Goal: Task Accomplishment & Management: Manage account settings

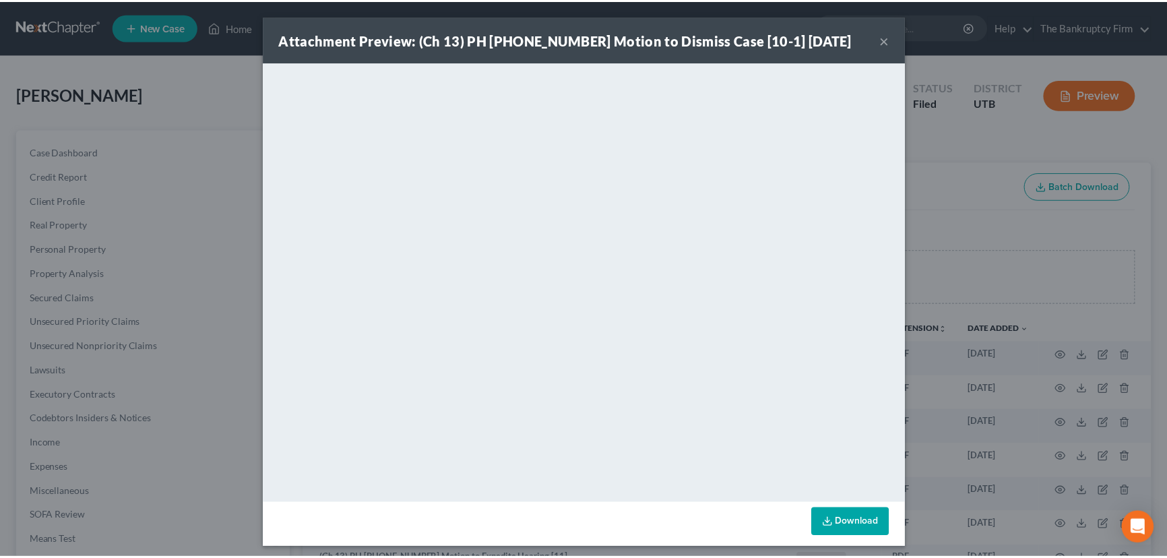
scroll to position [232, 0]
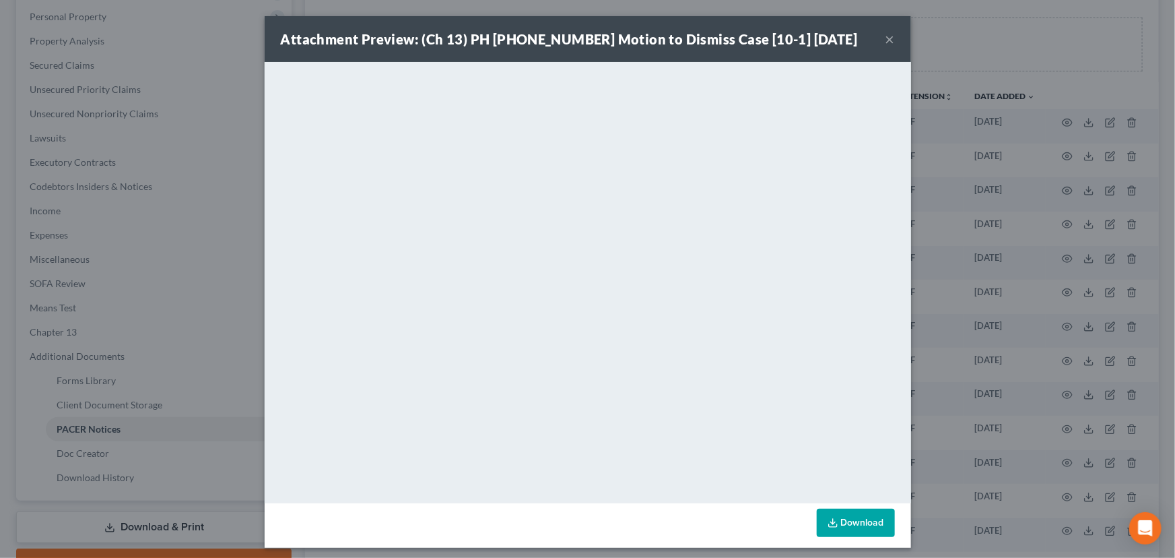
click at [886, 40] on button "×" at bounding box center [890, 39] width 9 height 16
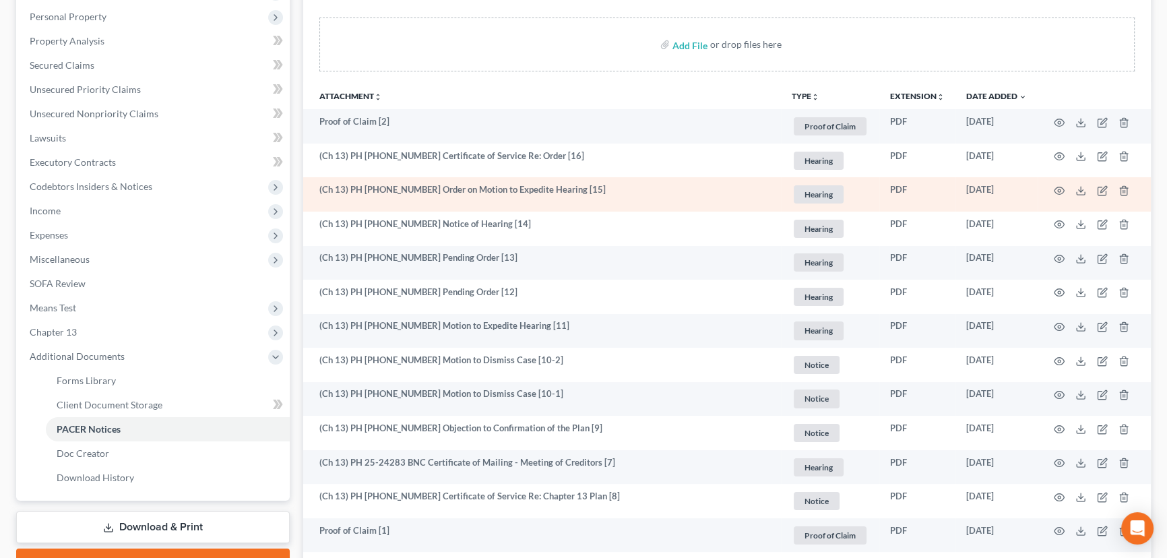
scroll to position [0, 0]
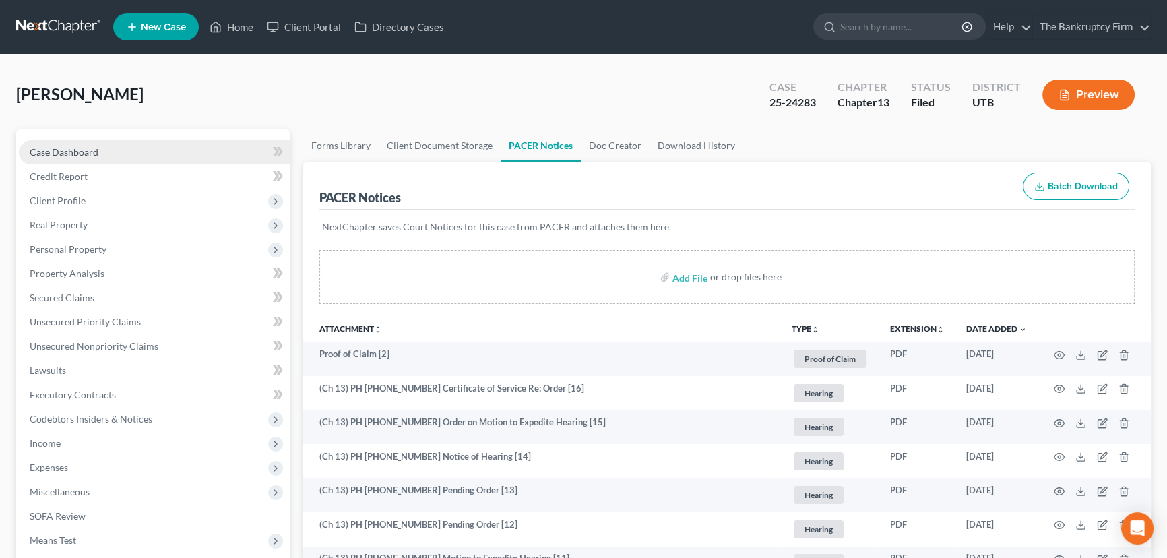
click at [50, 154] on span "Case Dashboard" at bounding box center [64, 151] width 69 height 11
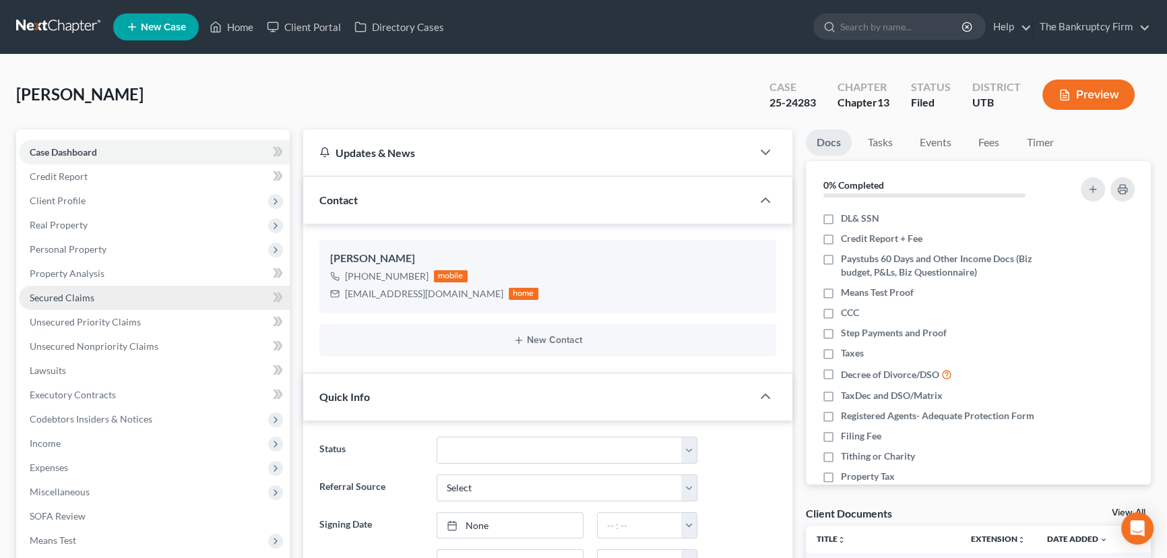
click at [62, 296] on span "Secured Claims" at bounding box center [62, 297] width 65 height 11
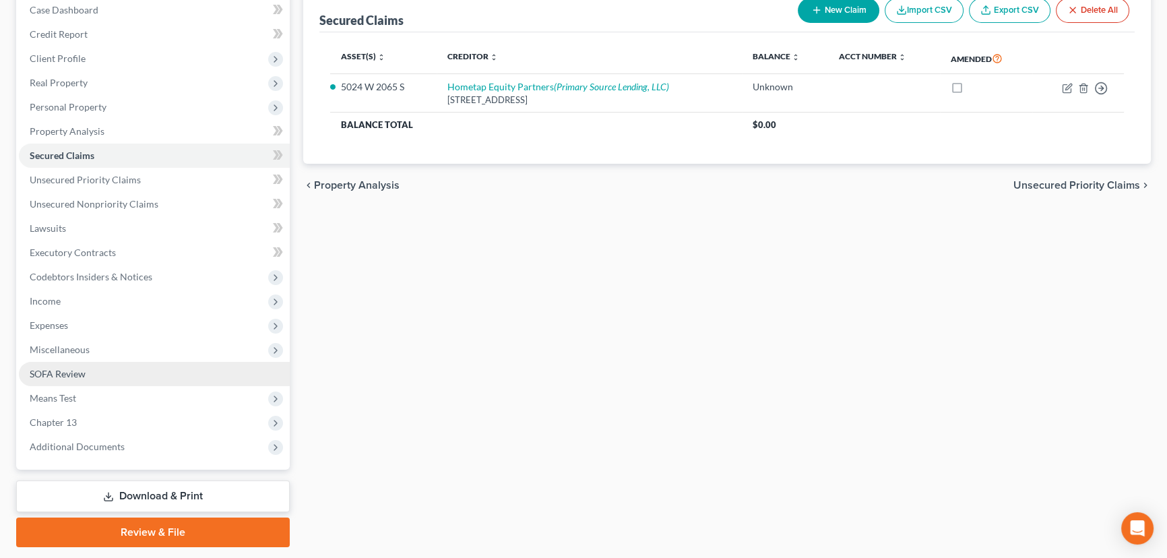
scroll to position [181, 0]
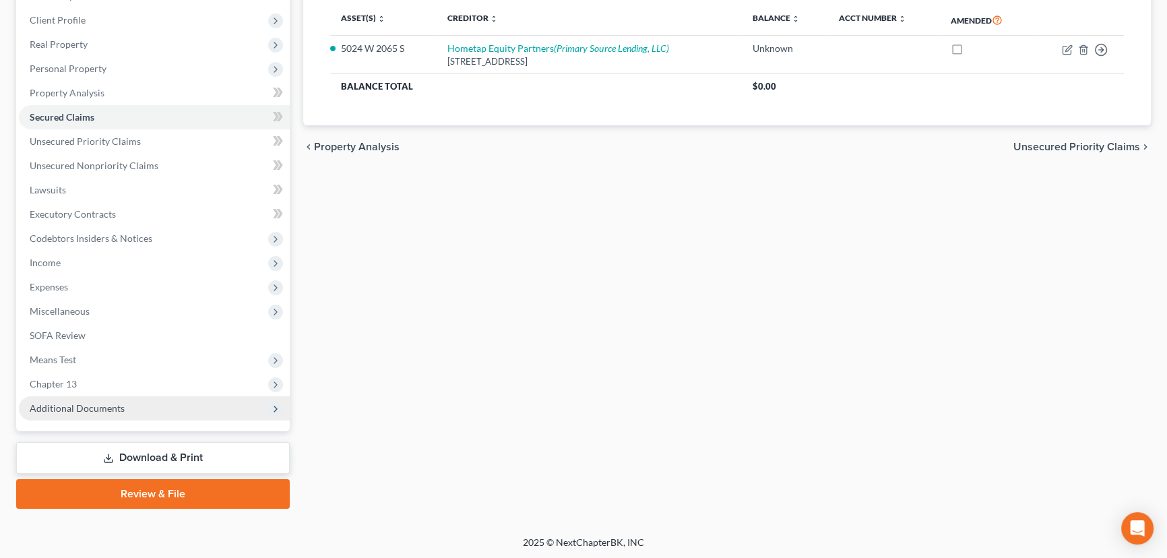
click at [86, 406] on span "Additional Documents" at bounding box center [77, 407] width 95 height 11
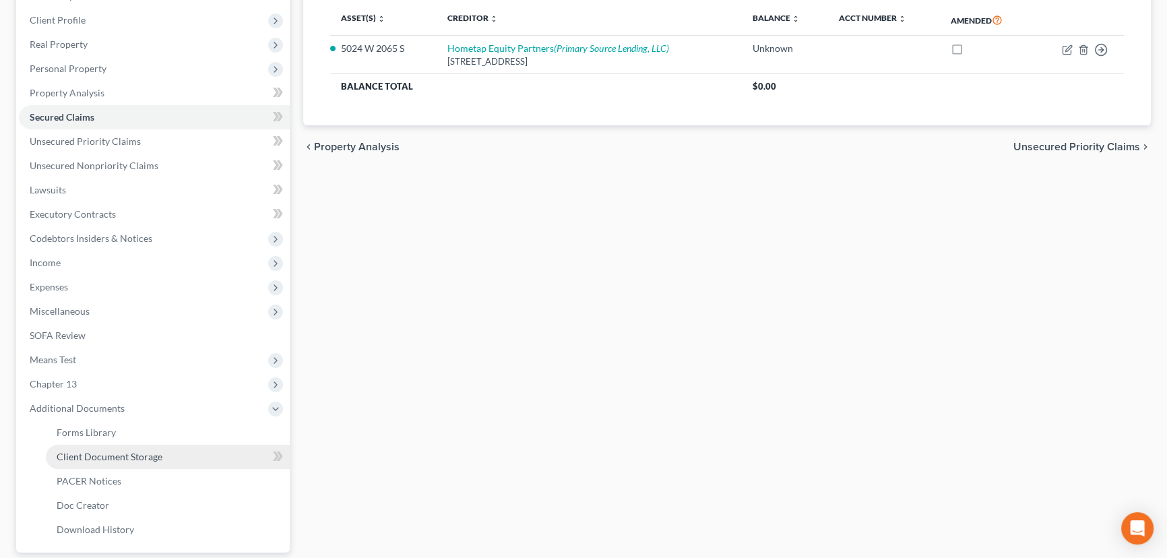
click at [115, 458] on span "Client Document Storage" at bounding box center [110, 456] width 106 height 11
select select "30"
select select "26"
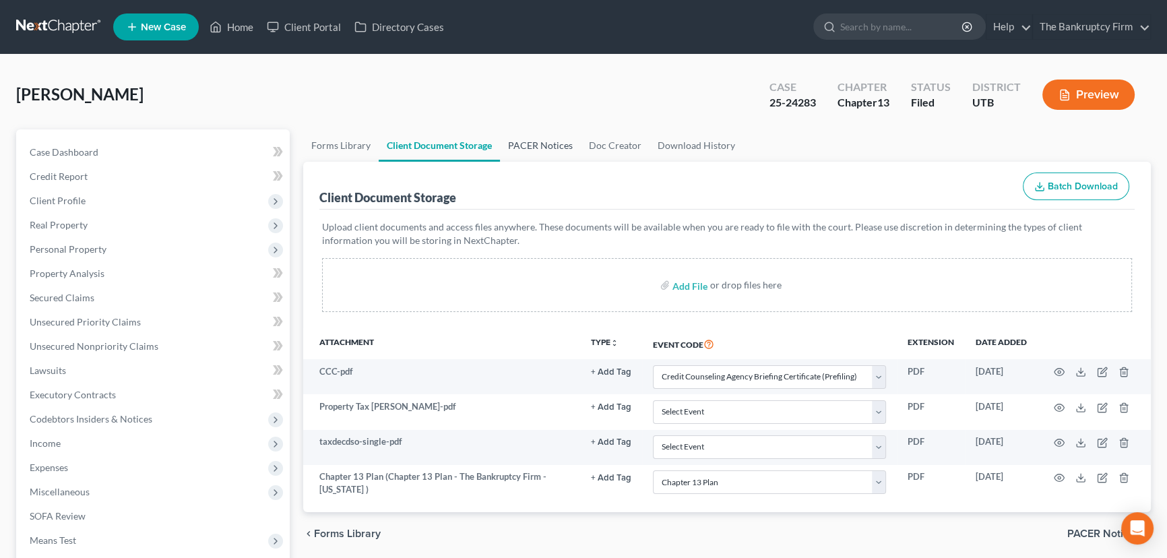
click at [534, 143] on link "PACER Notices" at bounding box center [540, 145] width 81 height 32
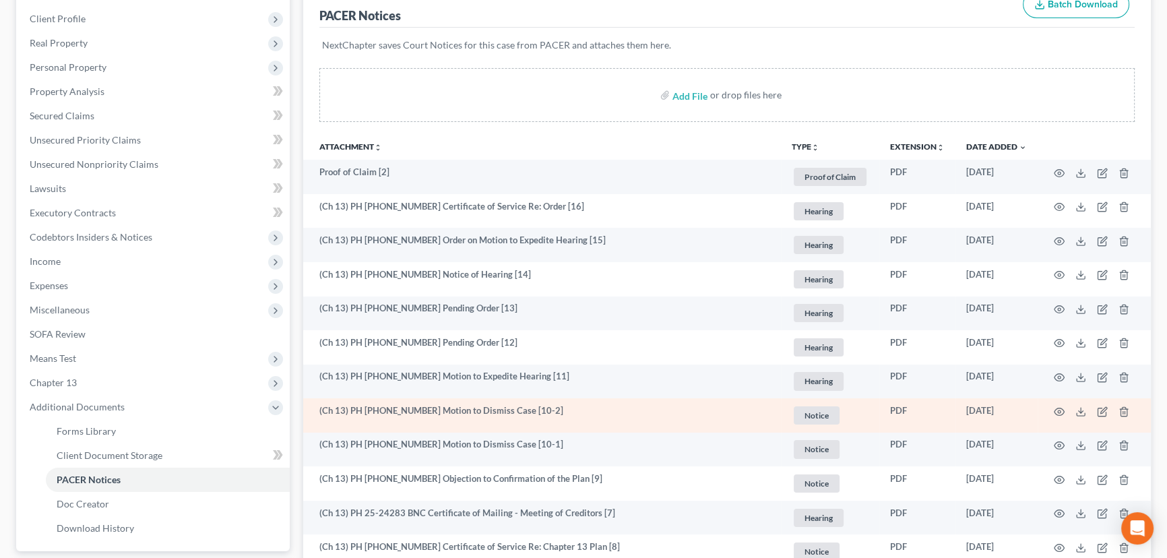
scroll to position [183, 0]
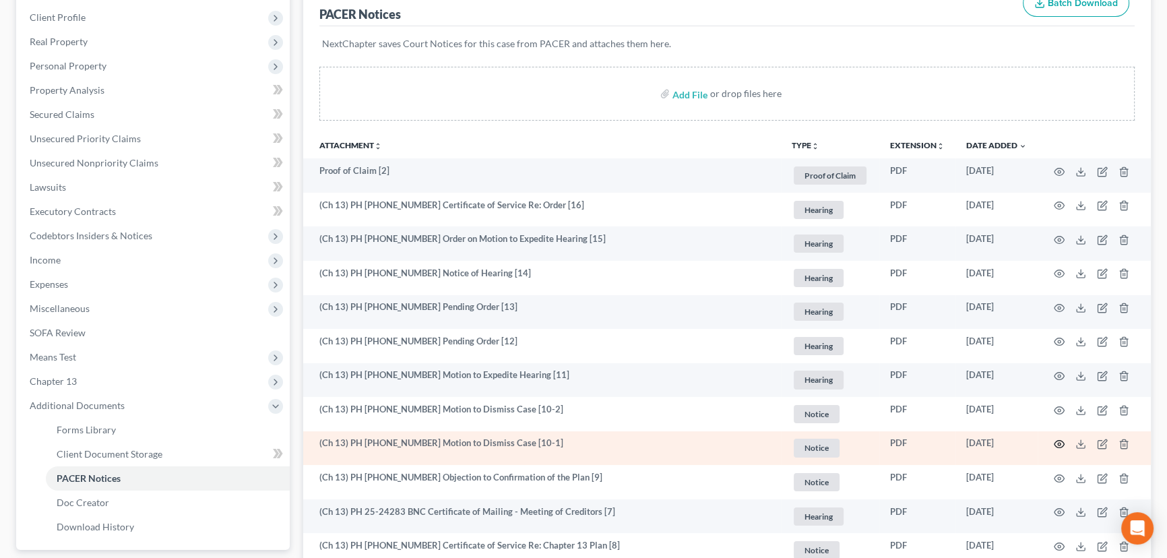
click at [1058, 439] on icon "button" at bounding box center [1059, 444] width 11 height 11
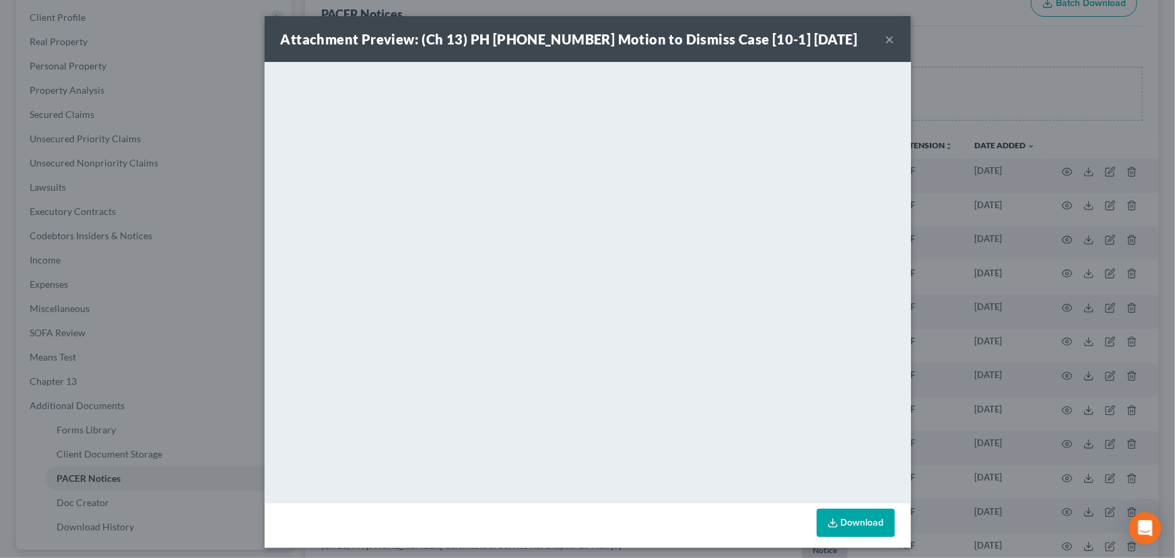
click at [996, 40] on div "Attachment Preview: (Ch 13) PH 25-24283 Motion to Dismiss Case [10-1] 08/07/202…" at bounding box center [587, 279] width 1175 height 558
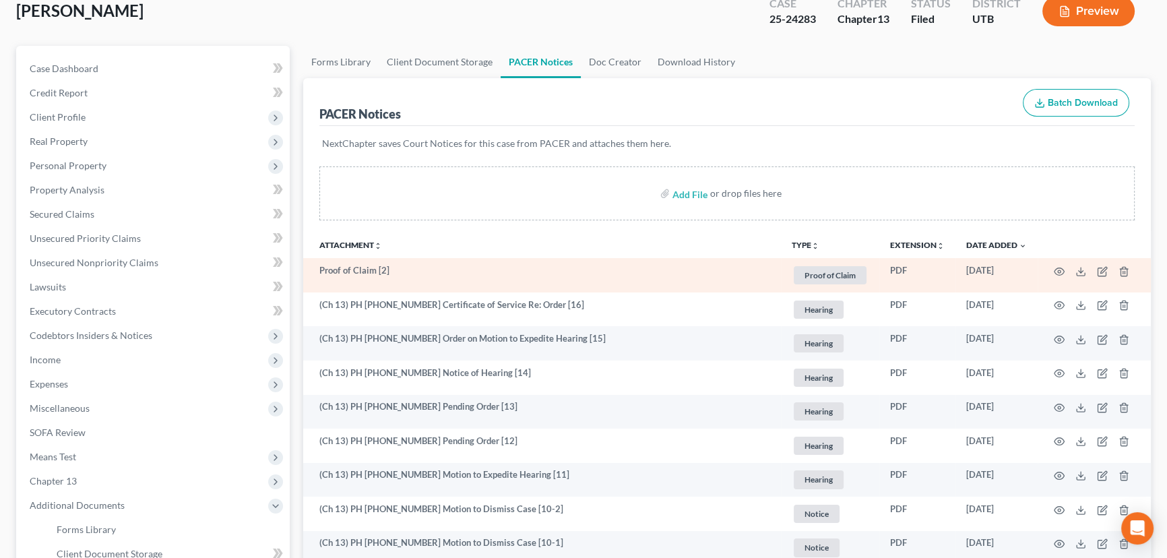
scroll to position [0, 0]
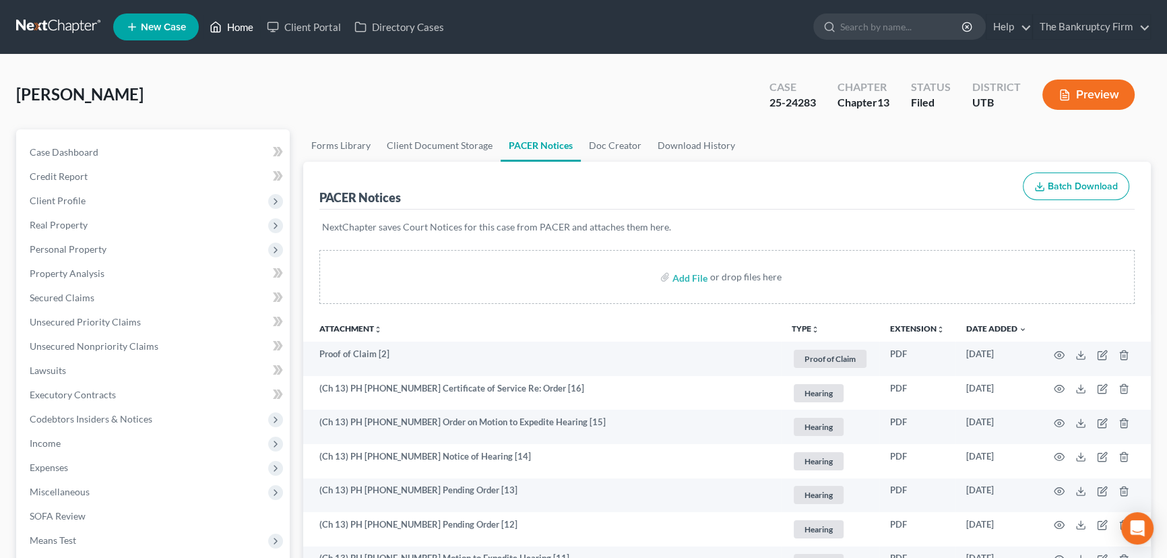
drag, startPoint x: 236, startPoint y: 26, endPoint x: 259, endPoint y: 32, distance: 24.3
click at [236, 26] on link "Home" at bounding box center [231, 27] width 57 height 24
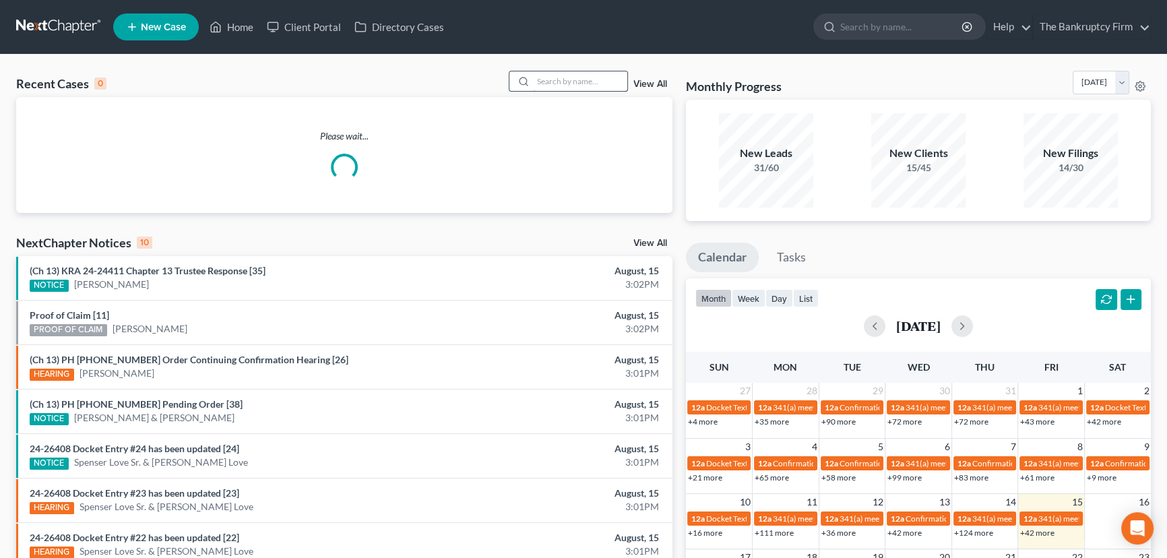
click at [545, 80] on input "search" at bounding box center [580, 81] width 94 height 20
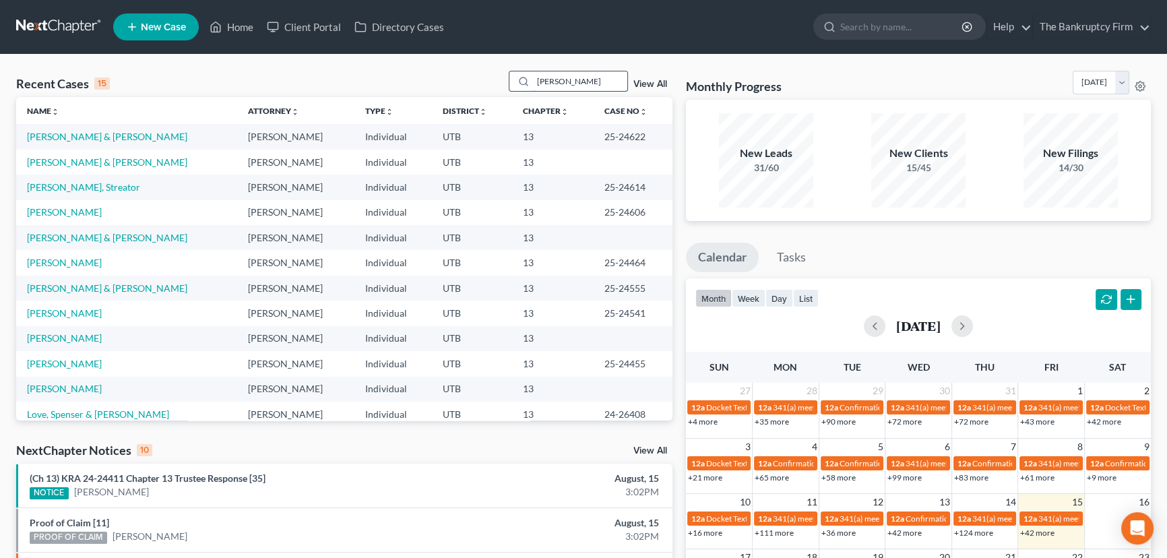
type input "Brian"
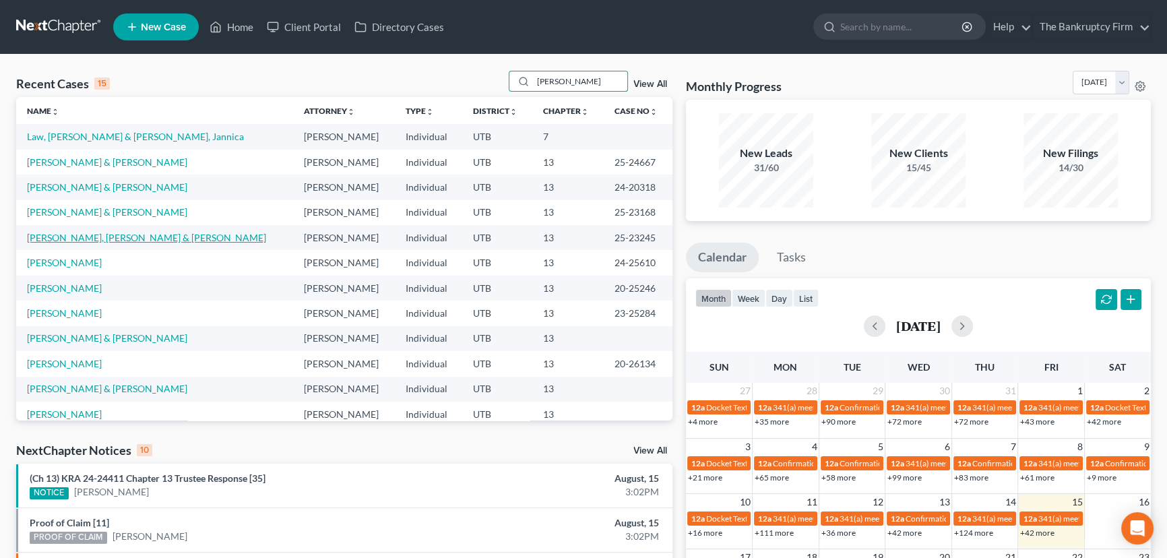
click at [86, 238] on link "[PERSON_NAME], [PERSON_NAME] & [PERSON_NAME]" at bounding box center [146, 237] width 239 height 11
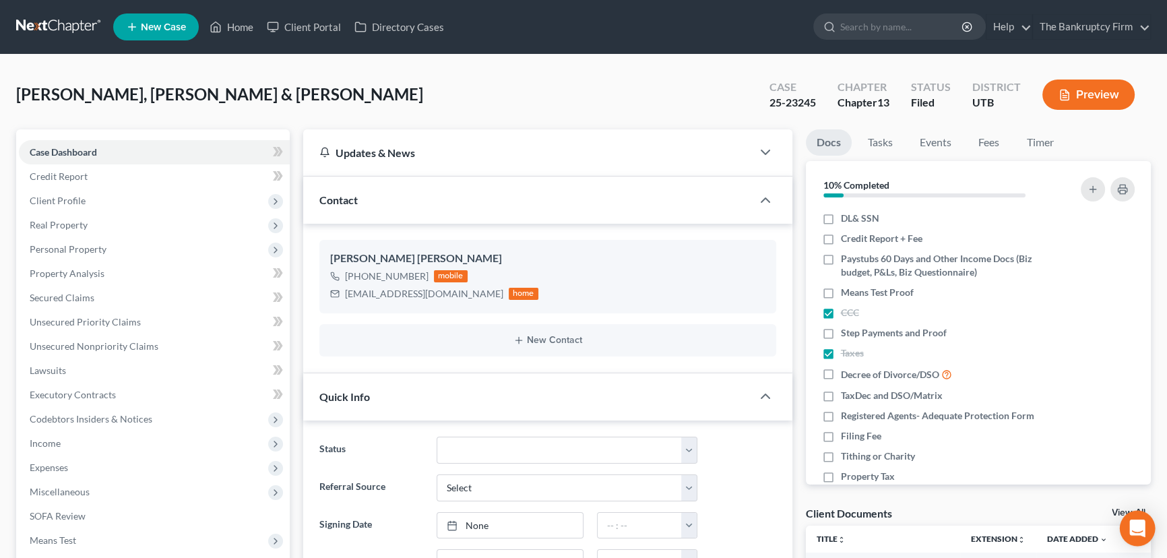
scroll to position [120, 0]
click at [1113, 511] on link "View All" at bounding box center [1128, 512] width 34 height 9
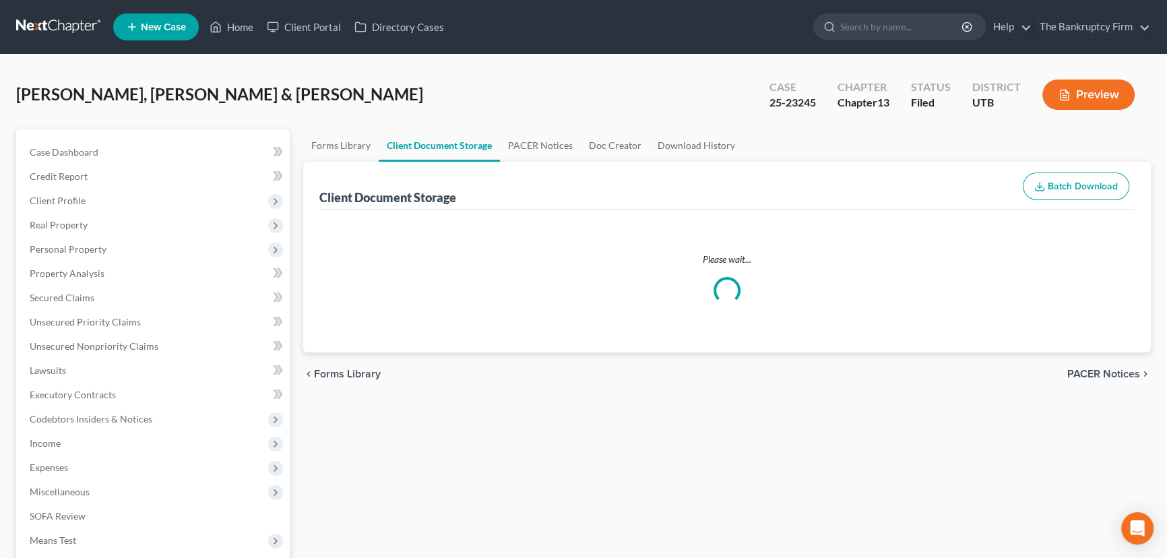
select select "30"
select select "26"
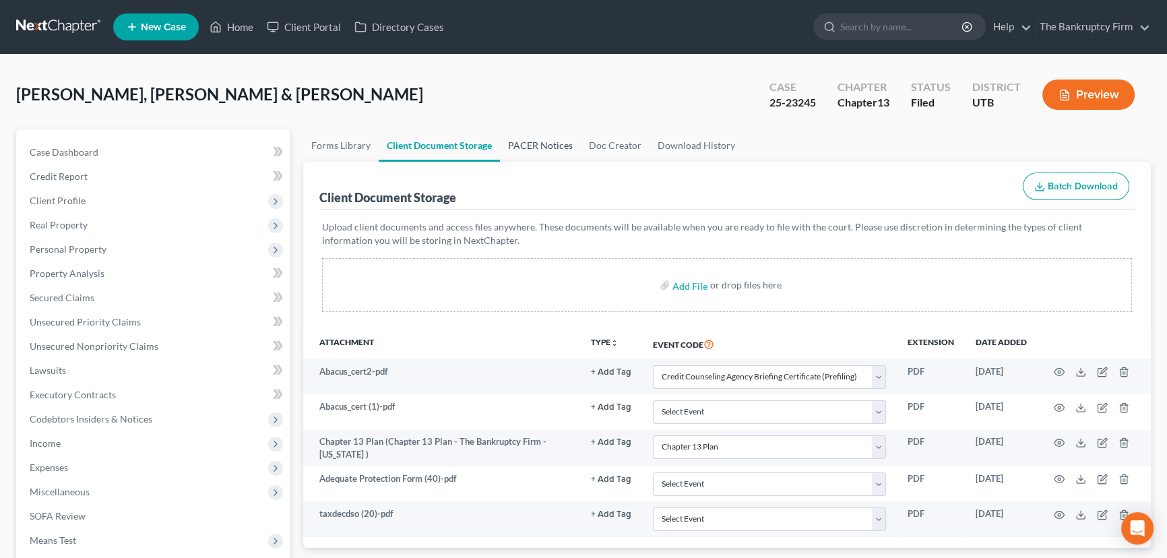
click at [509, 145] on link "PACER Notices" at bounding box center [540, 145] width 81 height 32
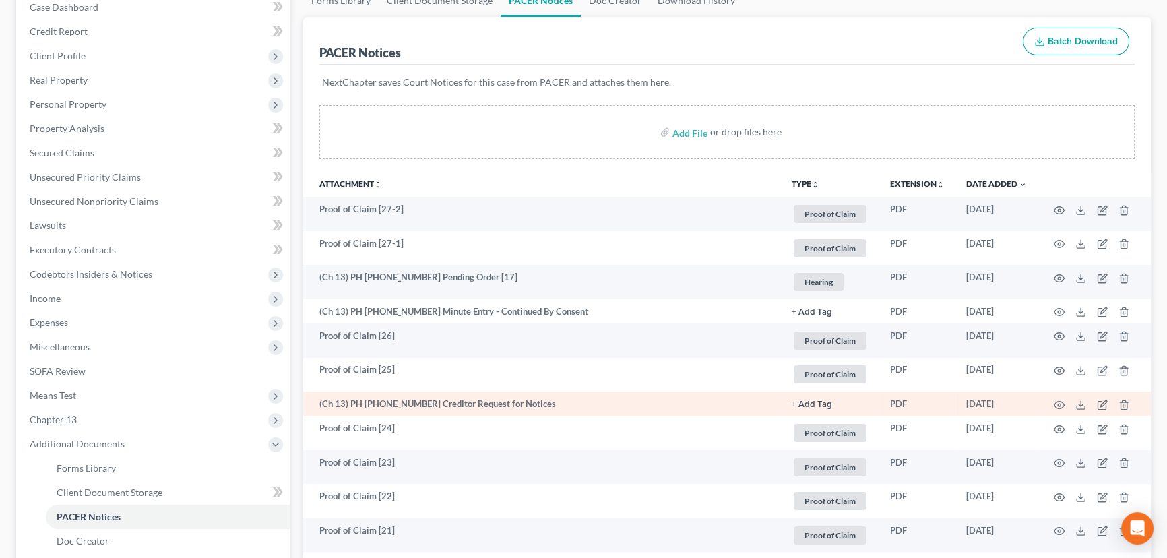
scroll to position [183, 0]
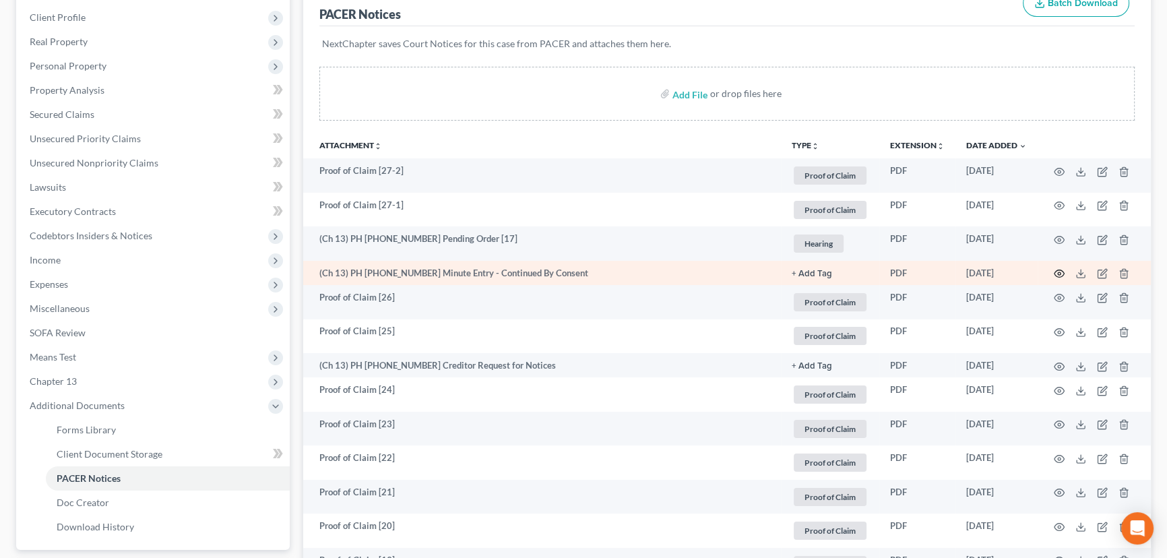
click at [1058, 272] on circle "button" at bounding box center [1059, 273] width 3 height 3
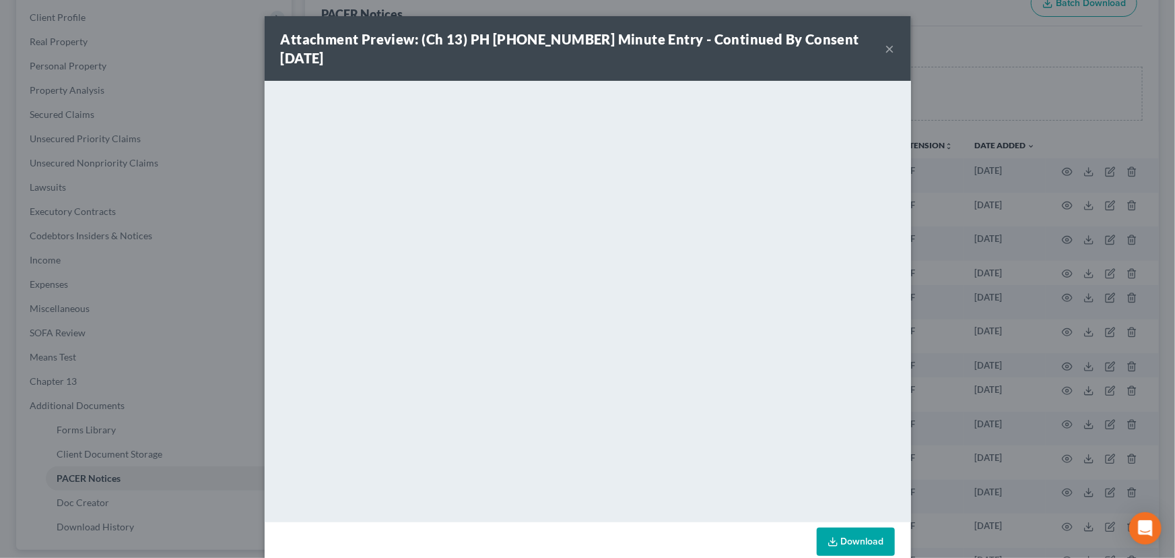
click at [886, 40] on button "×" at bounding box center [890, 48] width 9 height 16
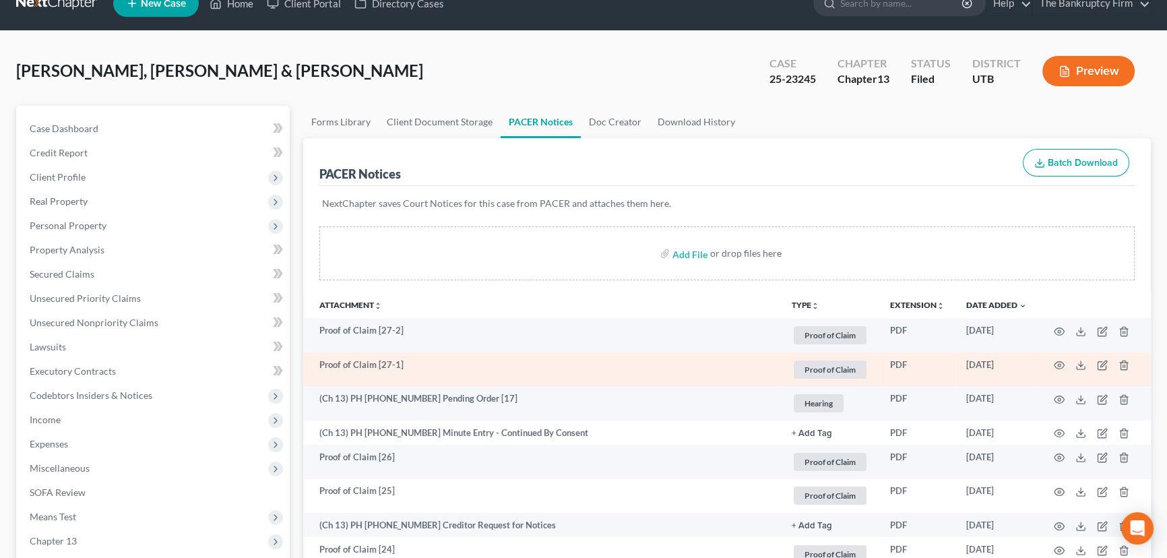
scroll to position [0, 0]
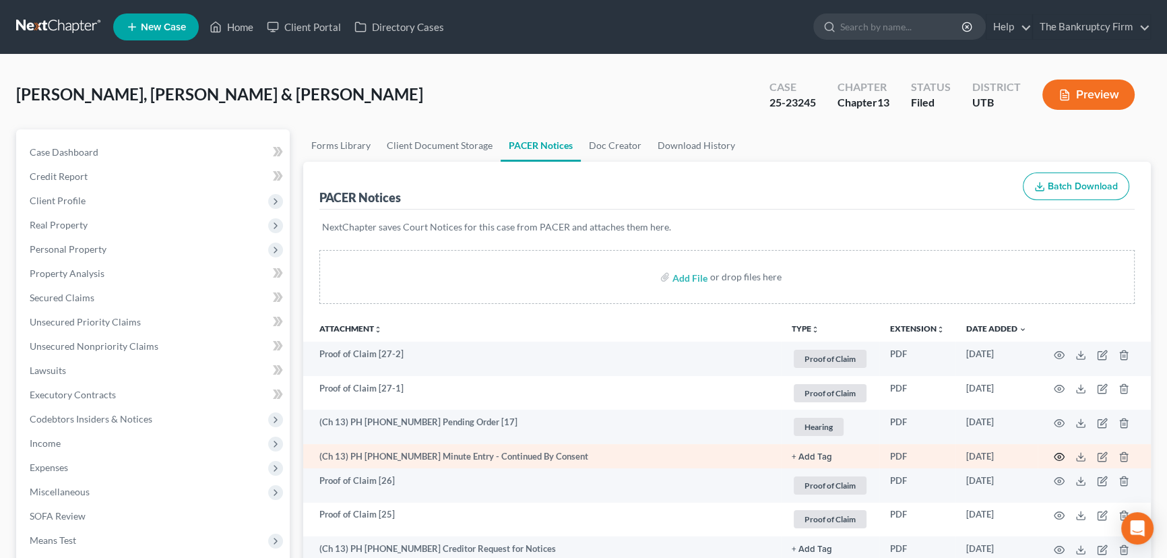
click at [1056, 457] on icon "button" at bounding box center [1059, 456] width 11 height 11
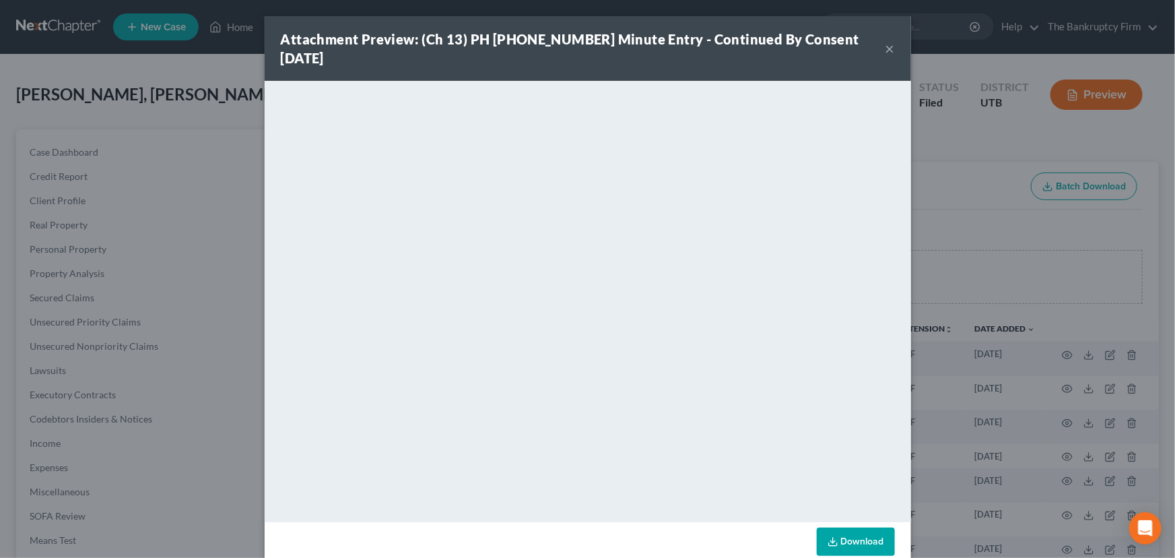
click at [889, 40] on button "×" at bounding box center [890, 48] width 9 height 16
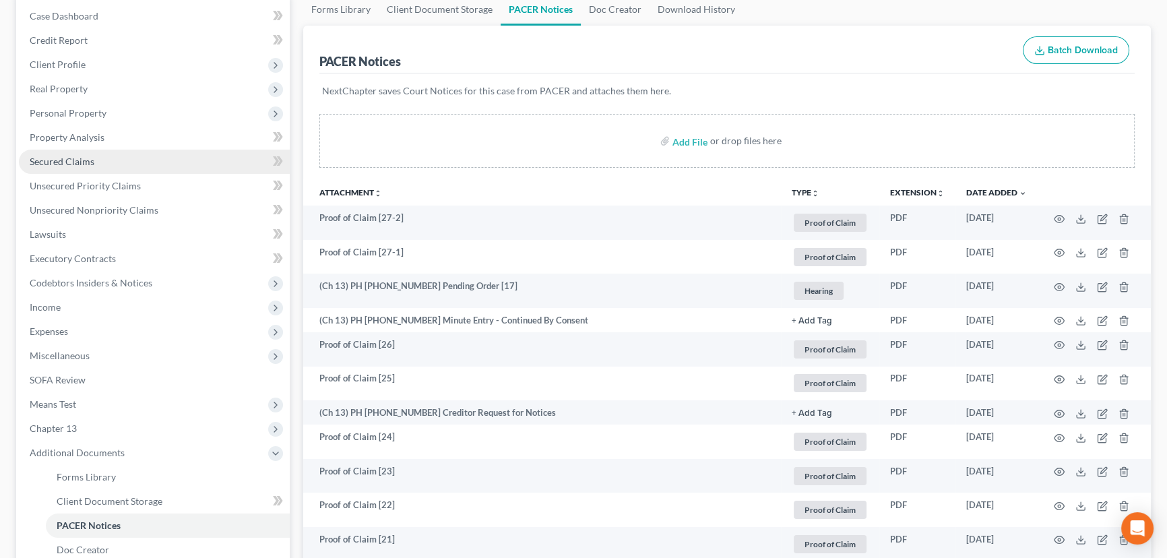
scroll to position [367, 0]
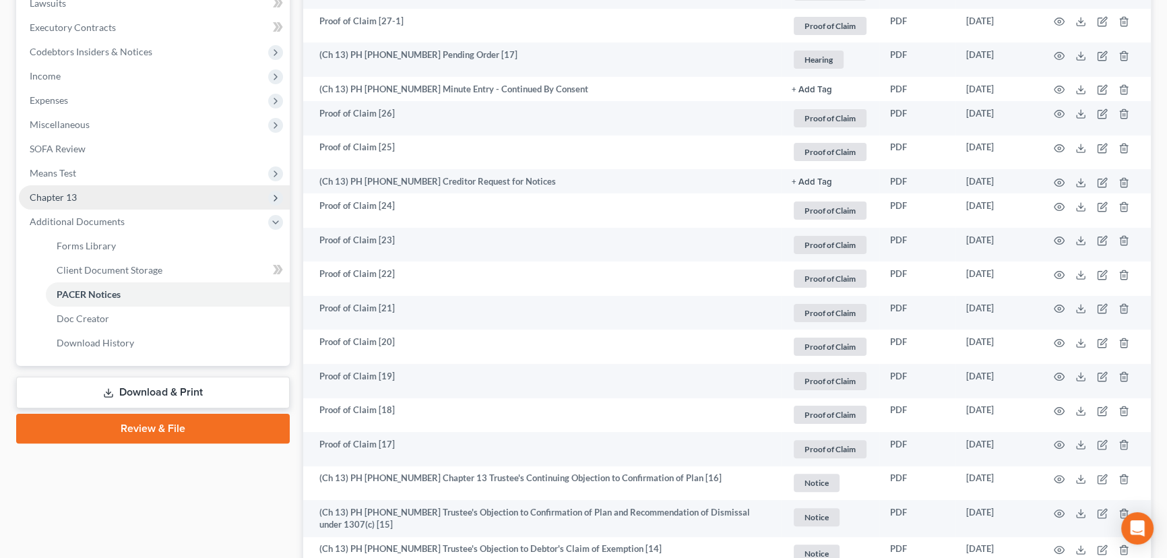
click at [65, 193] on span "Chapter 13" at bounding box center [53, 196] width 47 height 11
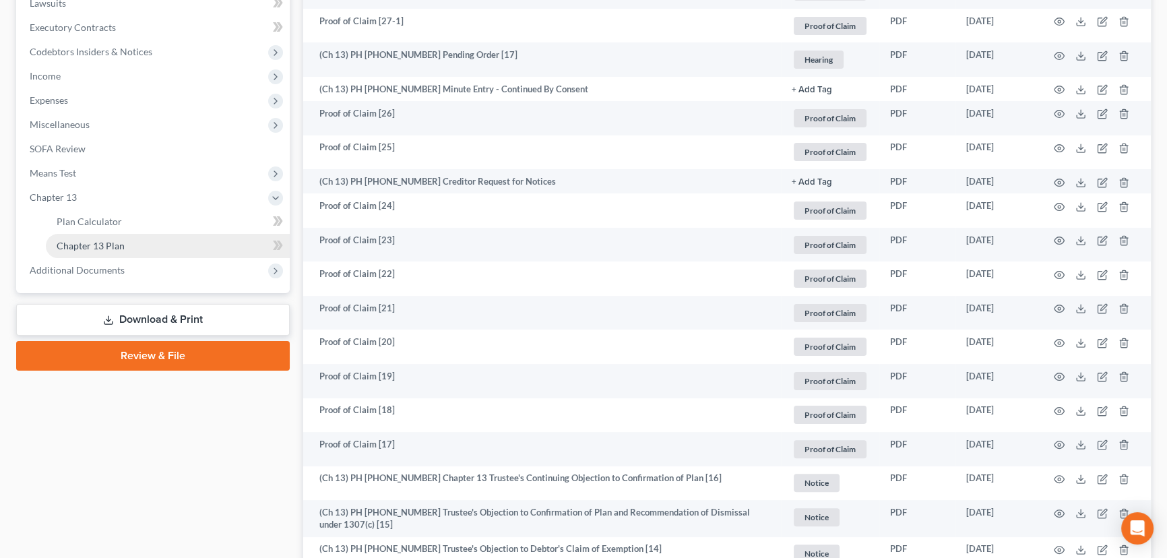
click at [104, 243] on span "Chapter 13 Plan" at bounding box center [91, 245] width 68 height 11
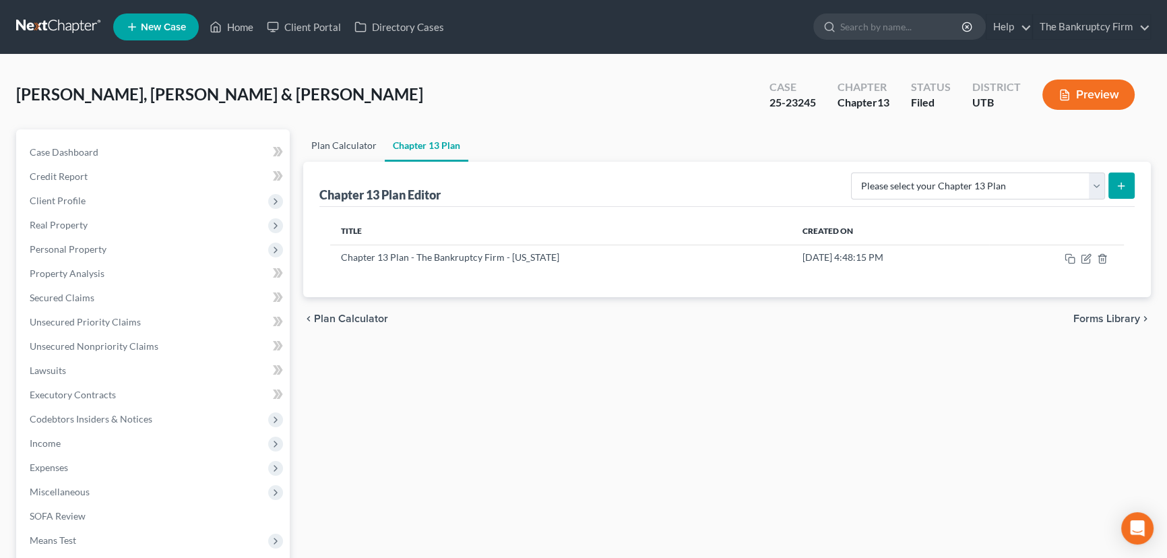
click at [343, 141] on link "Plan Calculator" at bounding box center [344, 145] width 82 height 32
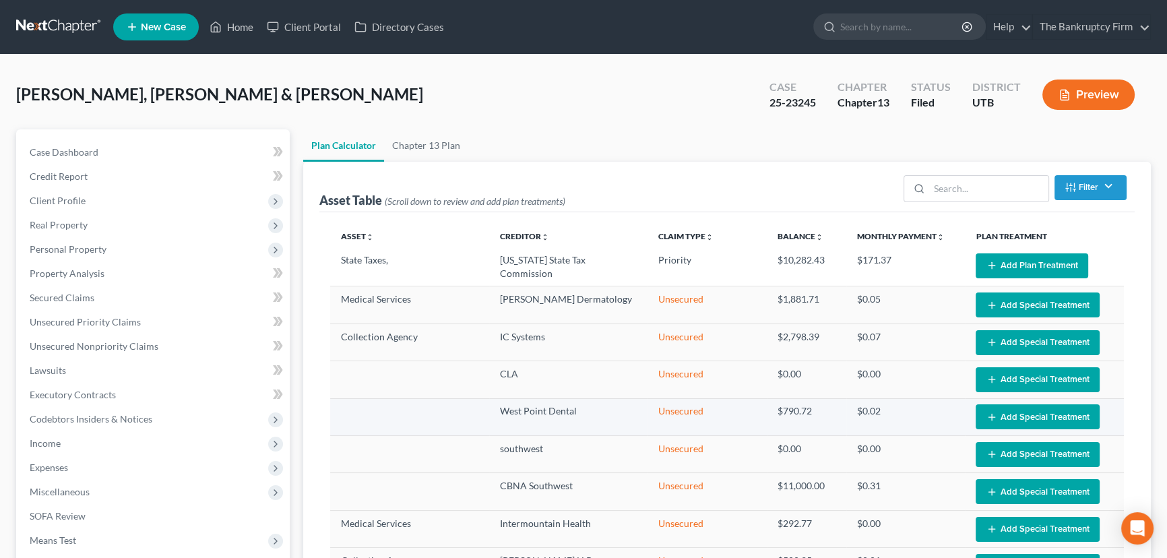
select select "59"
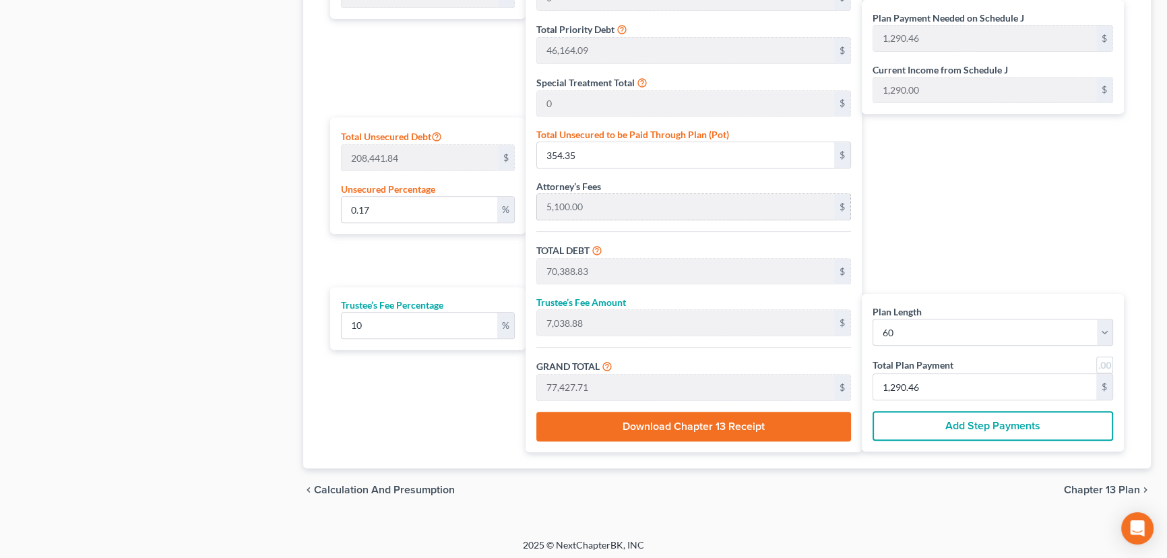
scroll to position [749, 0]
click at [968, 421] on button "Add Step Payments" at bounding box center [992, 425] width 240 height 30
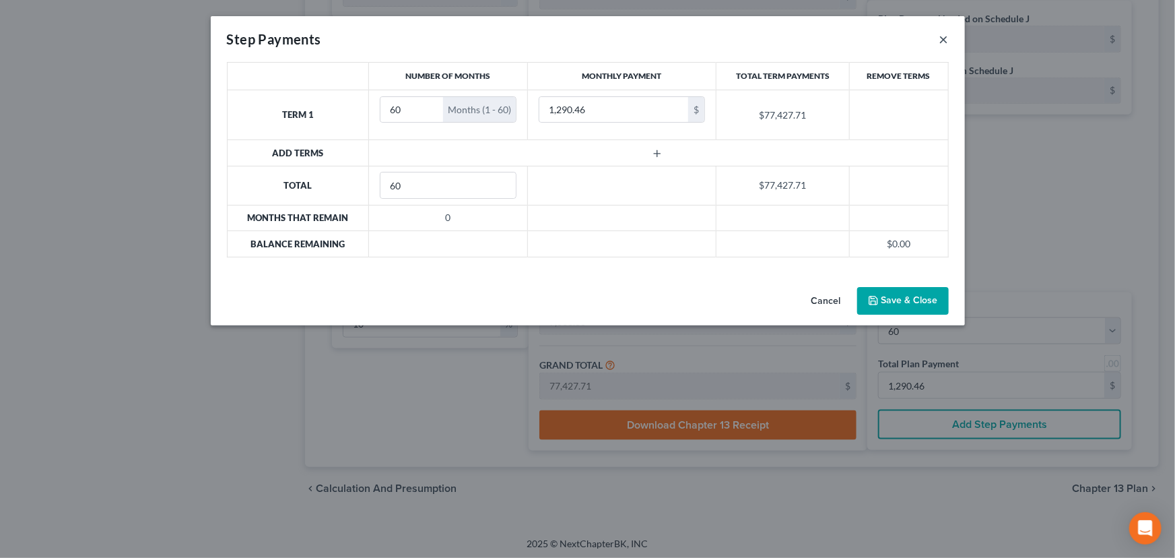
click at [944, 38] on button "×" at bounding box center [944, 39] width 9 height 16
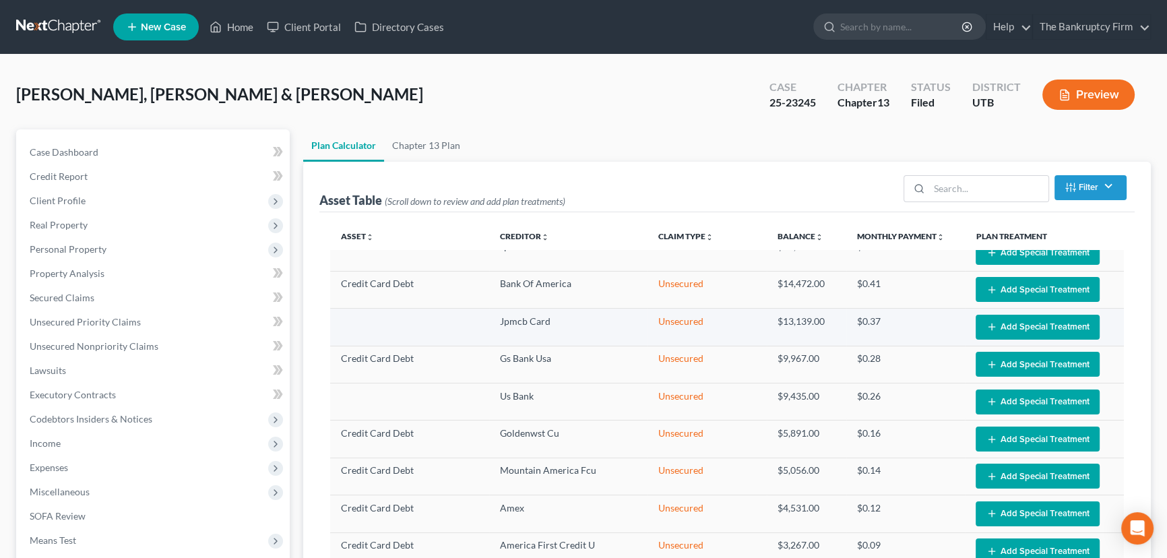
scroll to position [757, 0]
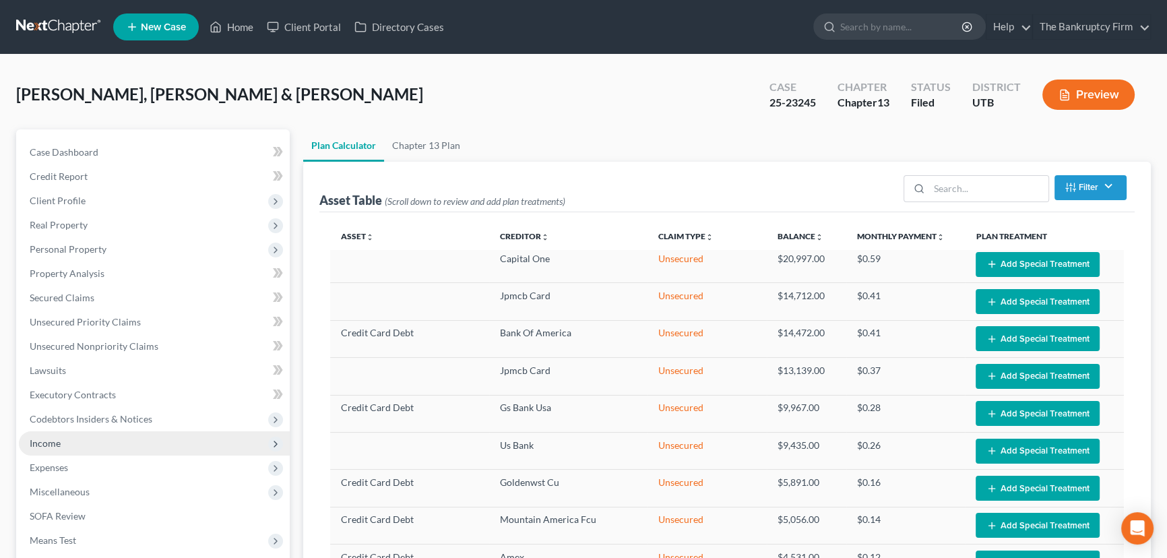
click at [63, 447] on span "Income" at bounding box center [154, 443] width 271 height 24
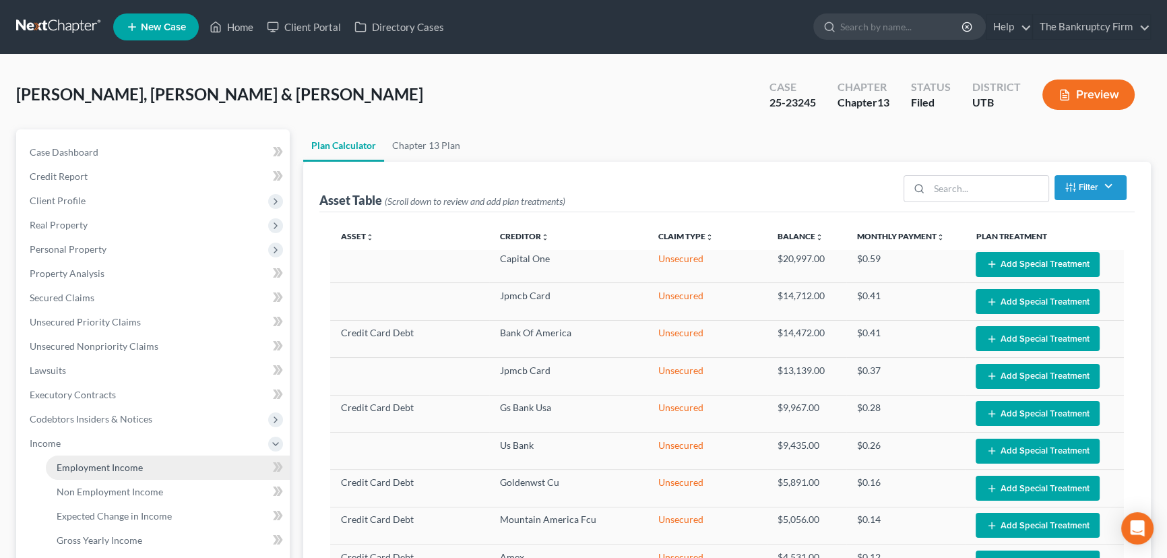
click at [110, 467] on span "Employment Income" at bounding box center [100, 466] width 86 height 11
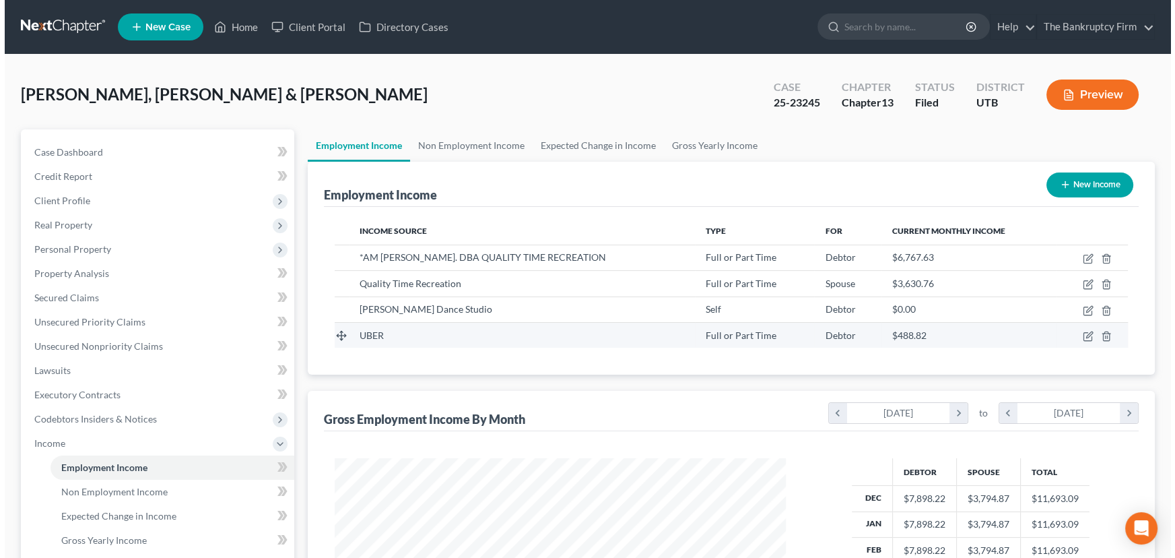
scroll to position [241, 478]
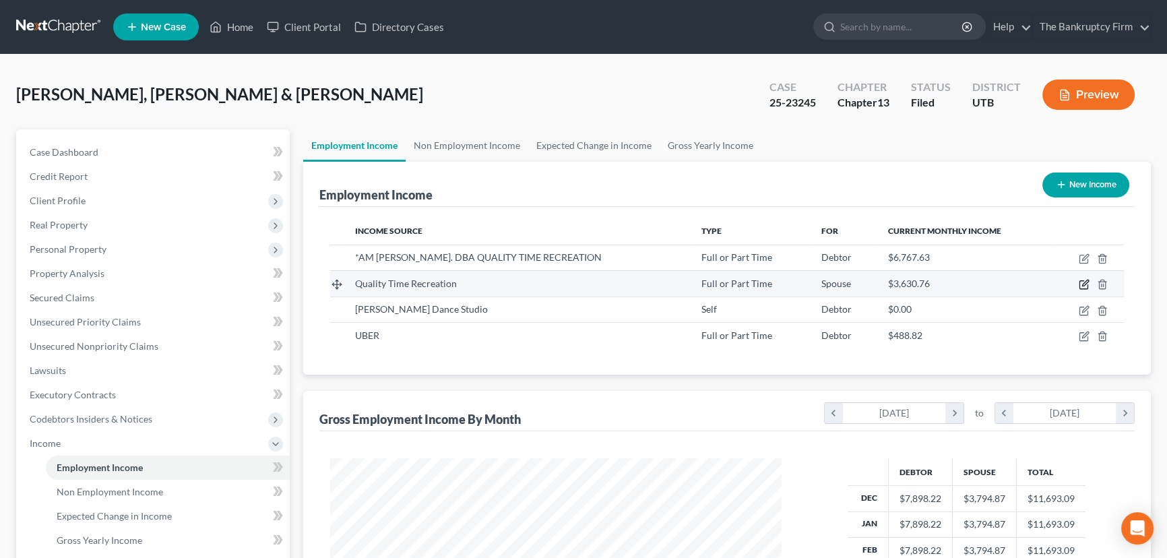
click at [1084, 280] on icon "button" at bounding box center [1083, 284] width 11 height 11
select select "0"
select select "46"
select select "0"
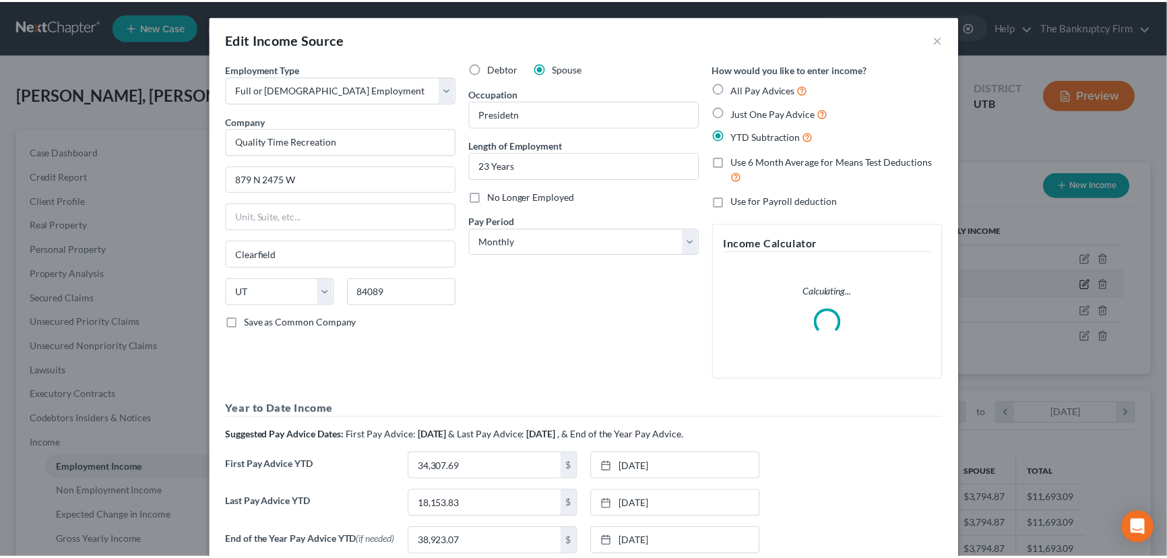
scroll to position [241, 482]
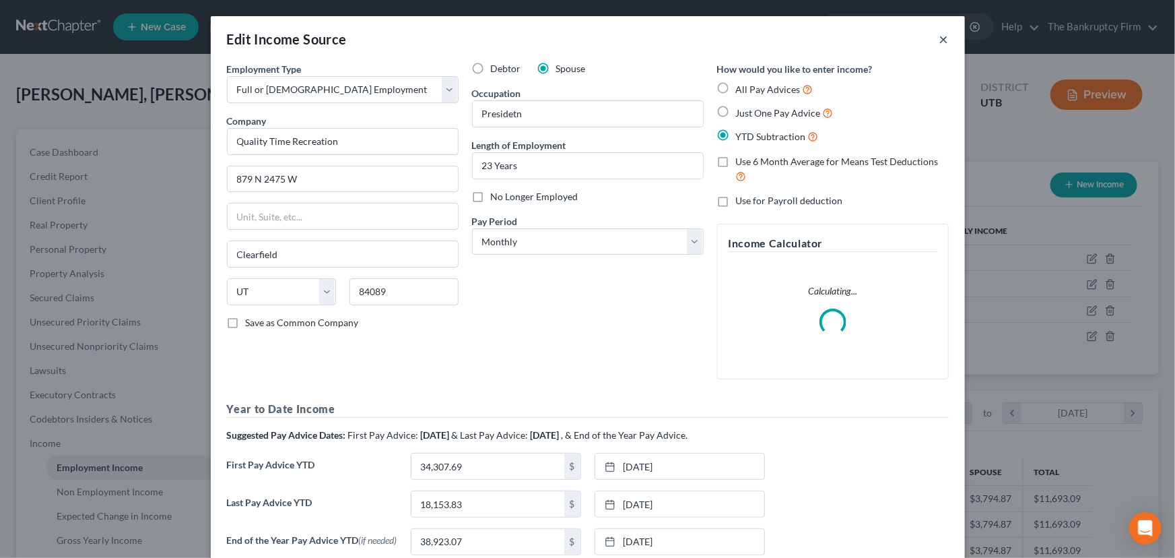
click at [940, 37] on button "×" at bounding box center [944, 39] width 9 height 16
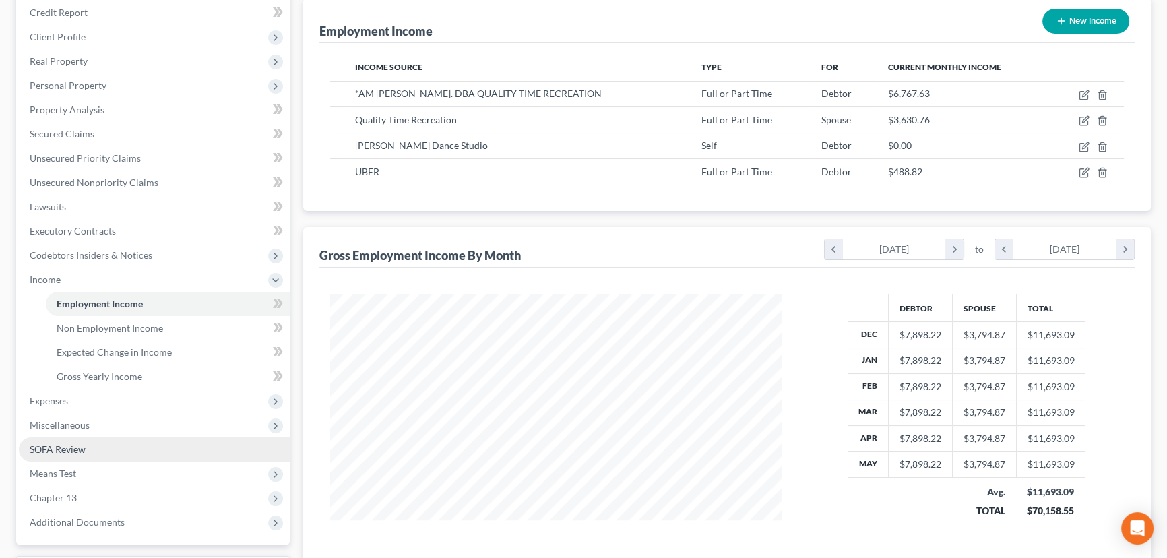
scroll to position [245, 0]
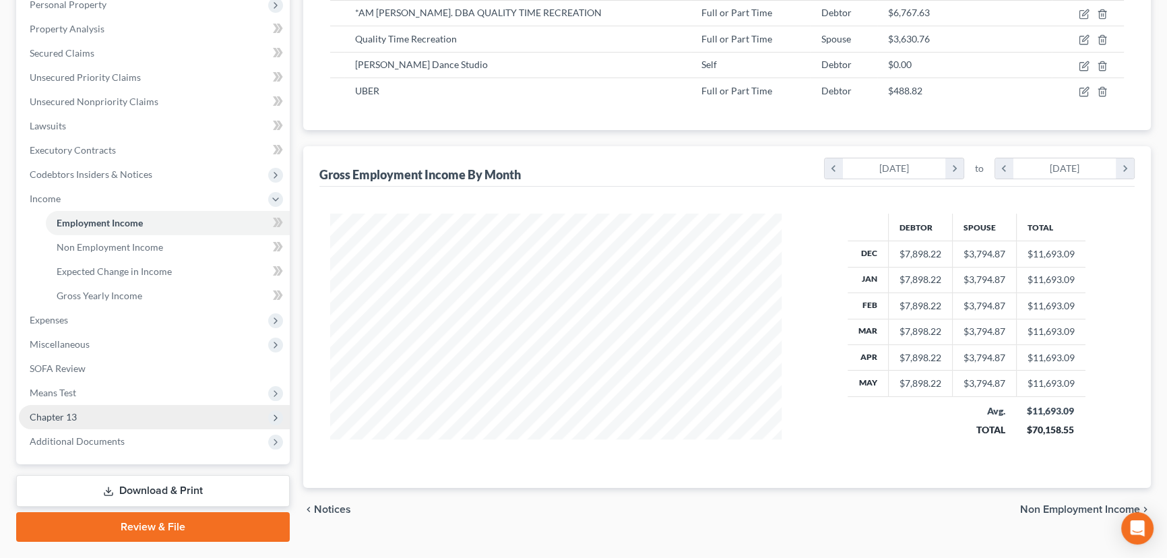
click at [55, 417] on span "Chapter 13" at bounding box center [53, 416] width 47 height 11
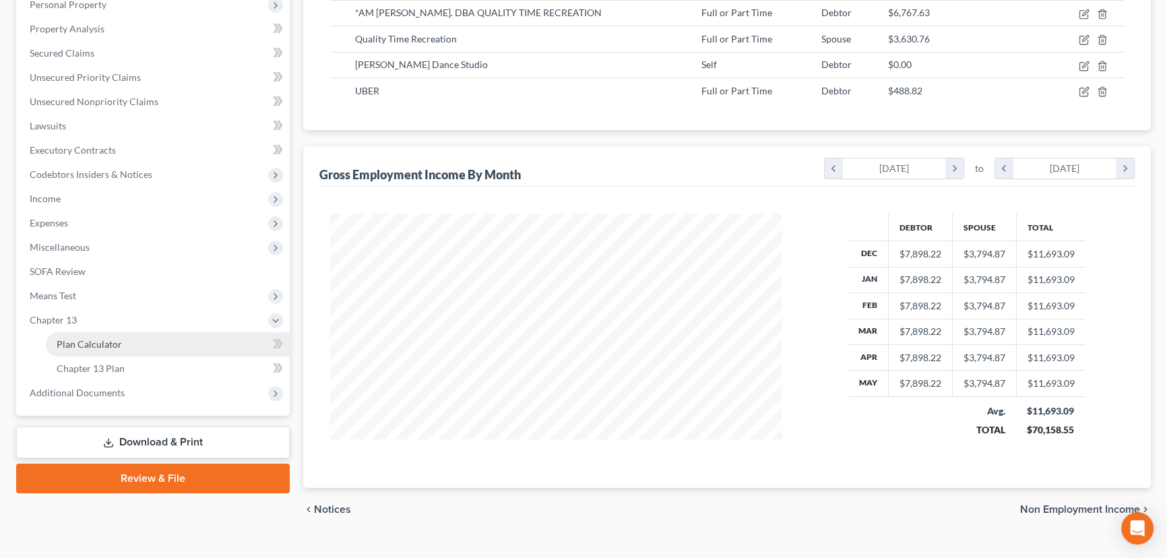
click at [96, 344] on span "Plan Calculator" at bounding box center [89, 343] width 65 height 11
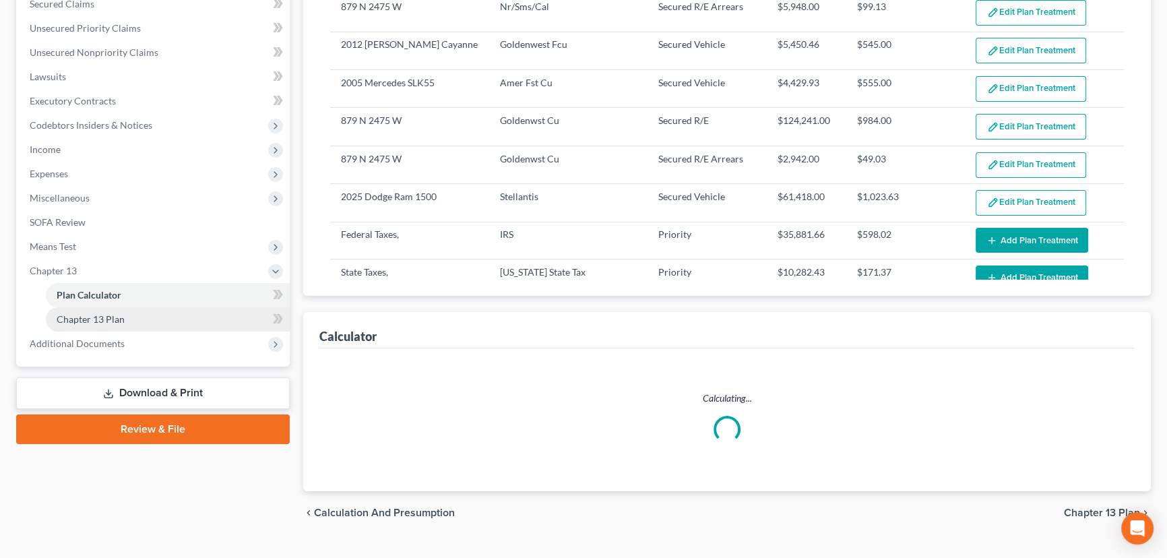
scroll to position [306, 0]
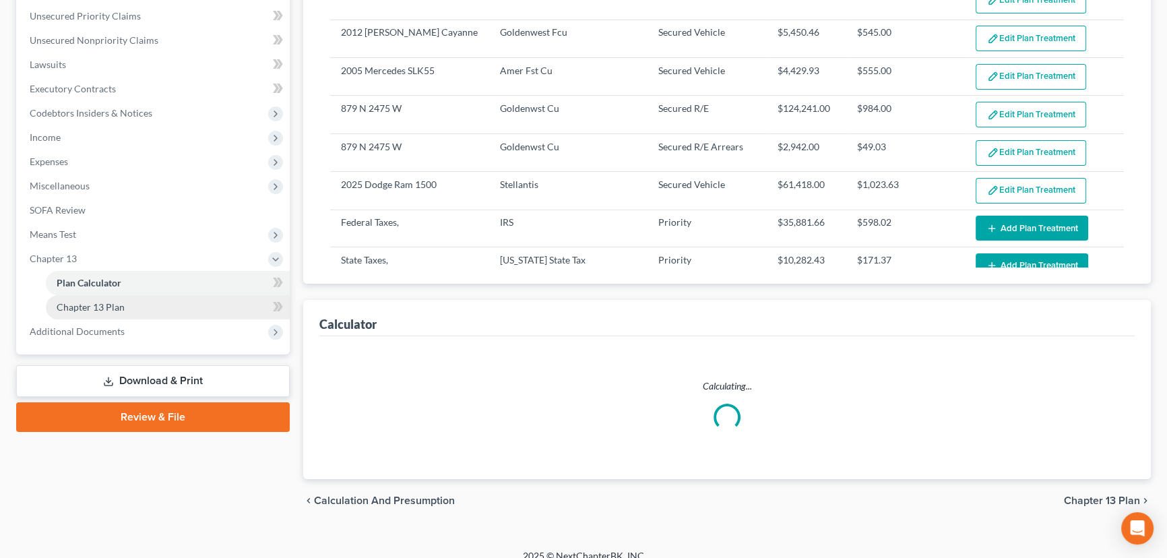
select select "59"
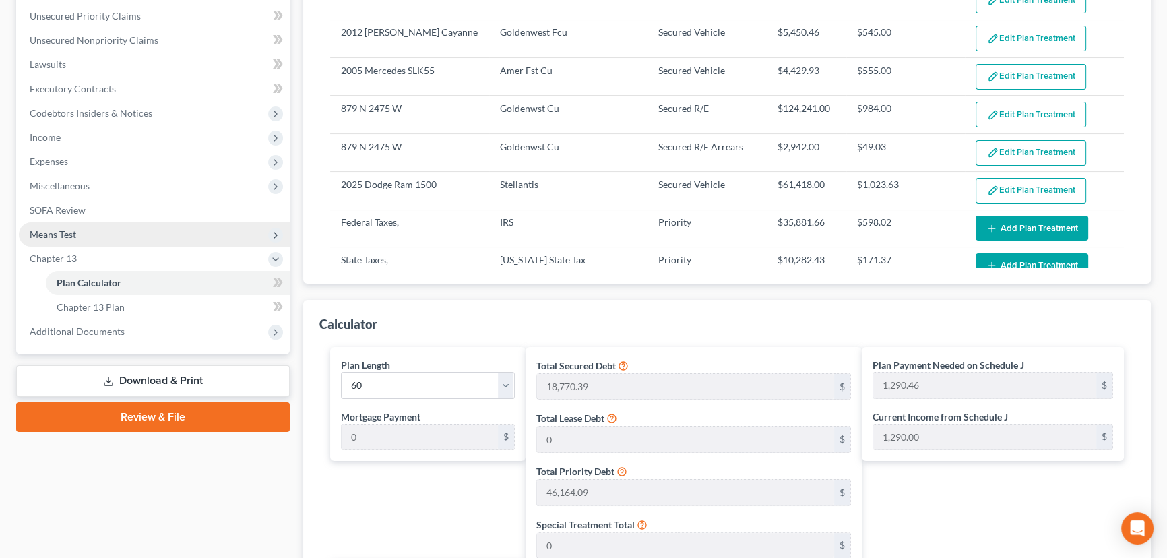
click at [62, 230] on span "Means Test" at bounding box center [53, 233] width 46 height 11
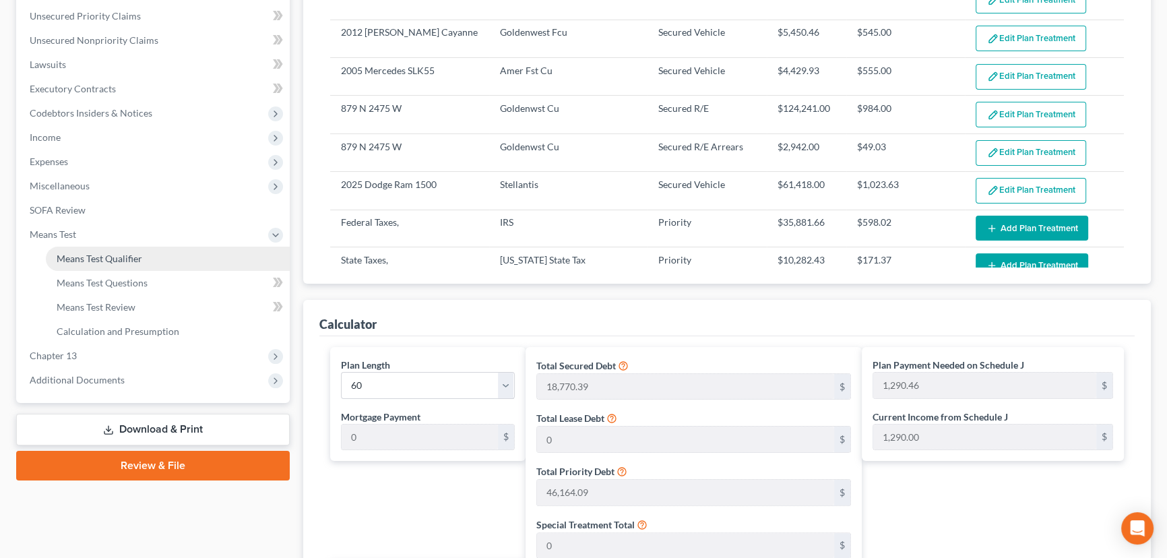
click at [110, 259] on span "Means Test Qualifier" at bounding box center [100, 258] width 86 height 11
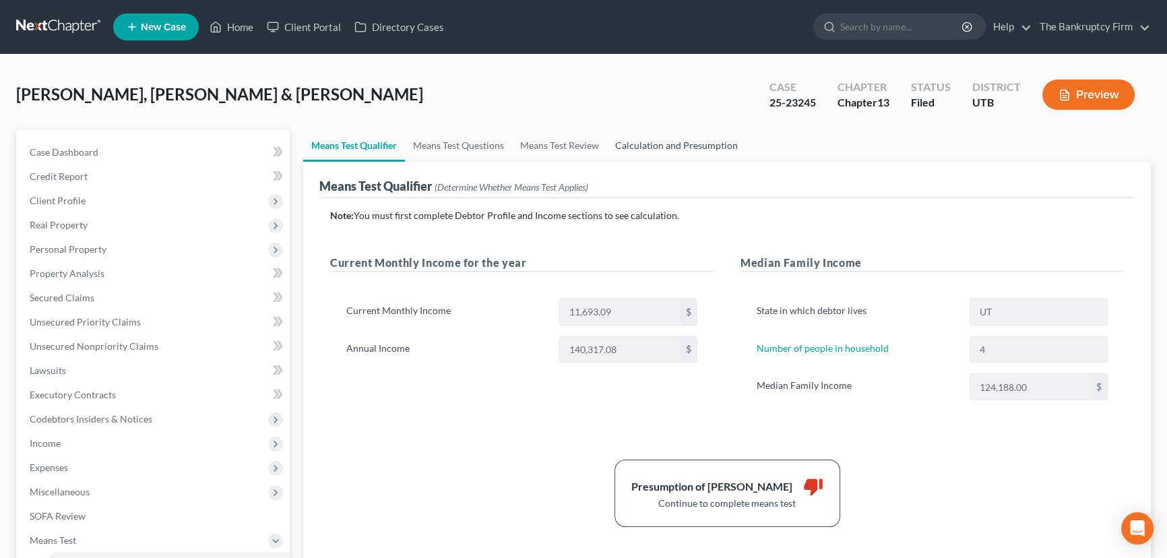
click at [658, 146] on link "Calculation and Presumption" at bounding box center [676, 145] width 139 height 32
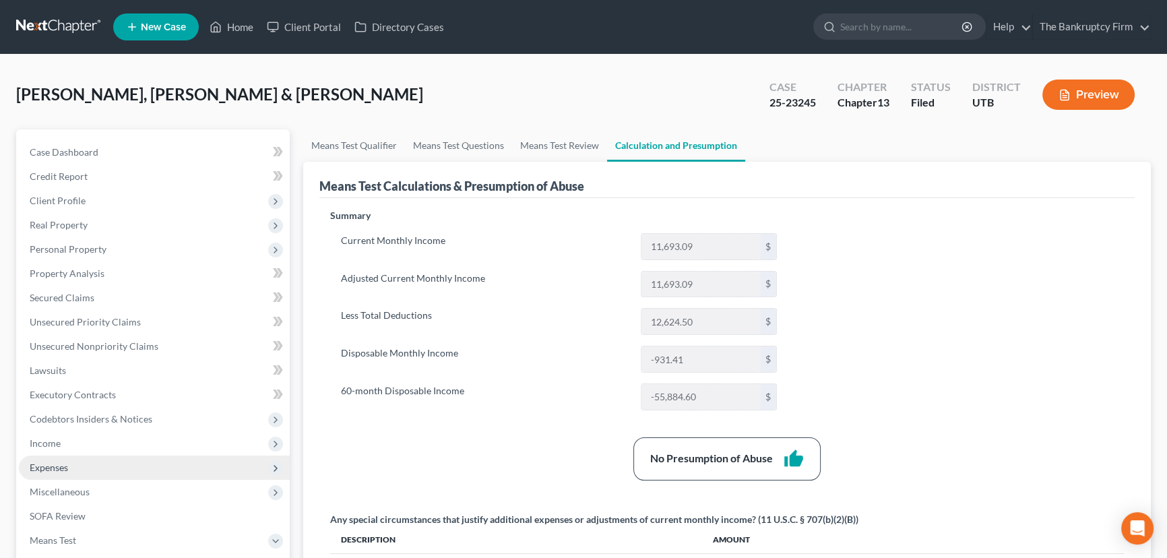
click at [47, 465] on span "Expenses" at bounding box center [49, 466] width 38 height 11
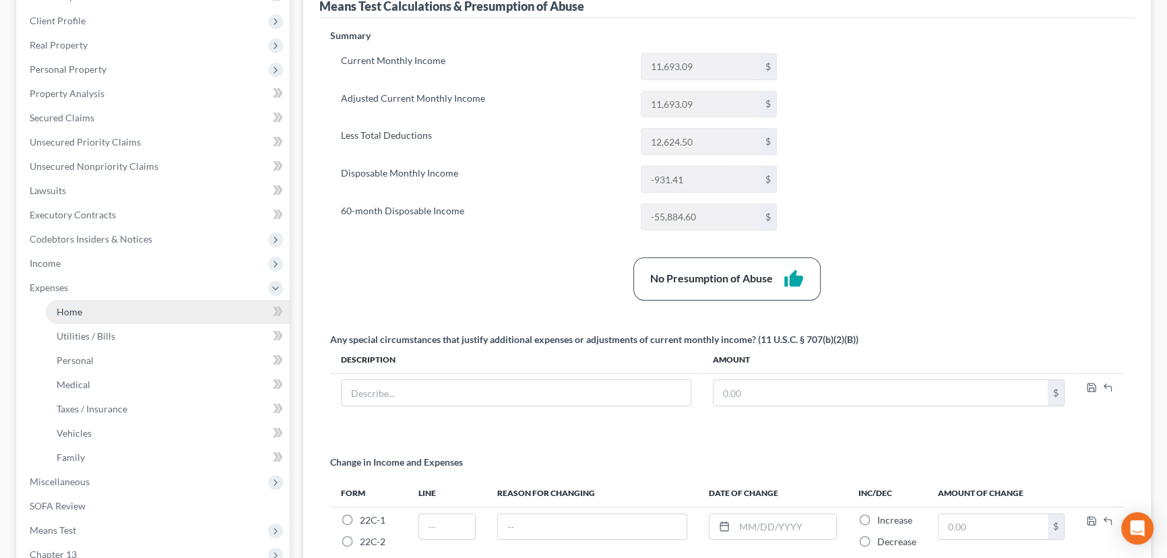
scroll to position [183, 0]
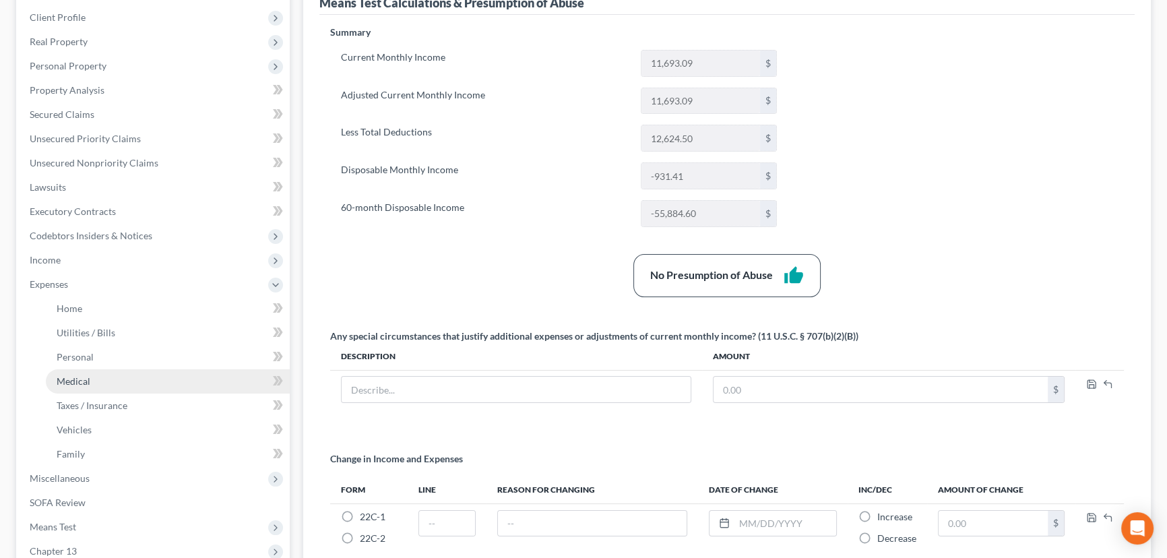
click at [84, 379] on span "Medical" at bounding box center [74, 380] width 34 height 11
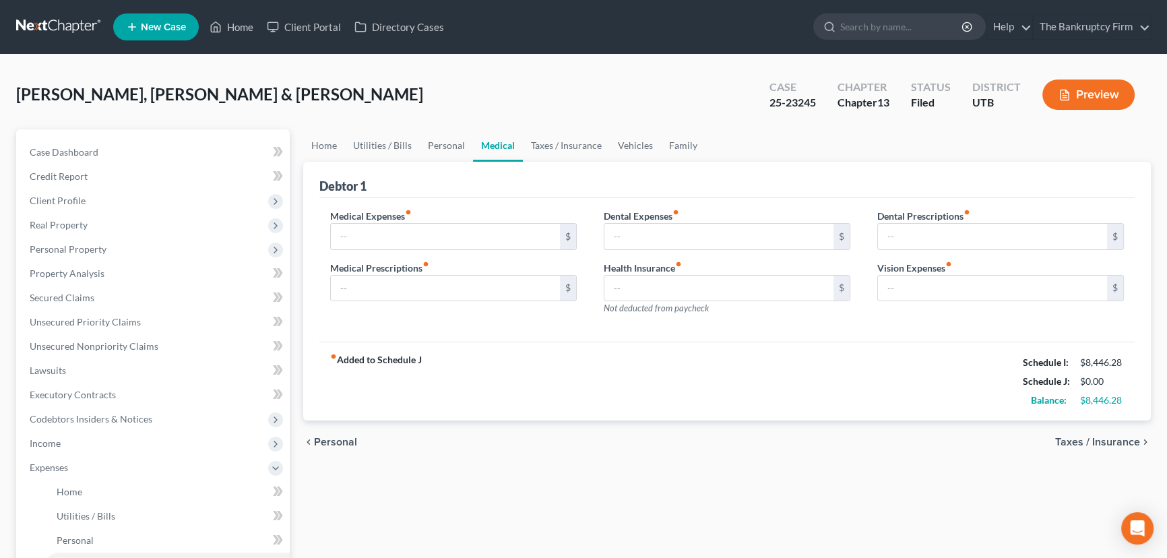
type input "0.00"
type input "110.00"
type input "0.00"
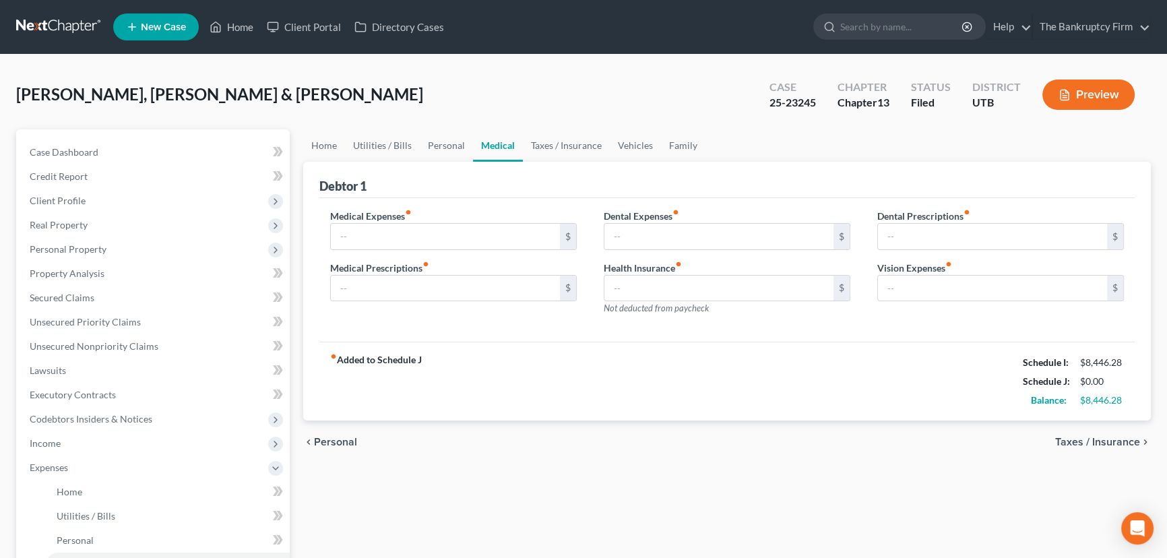
type input "0.00"
click at [563, 144] on link "Taxes / Insurance" at bounding box center [566, 145] width 87 height 32
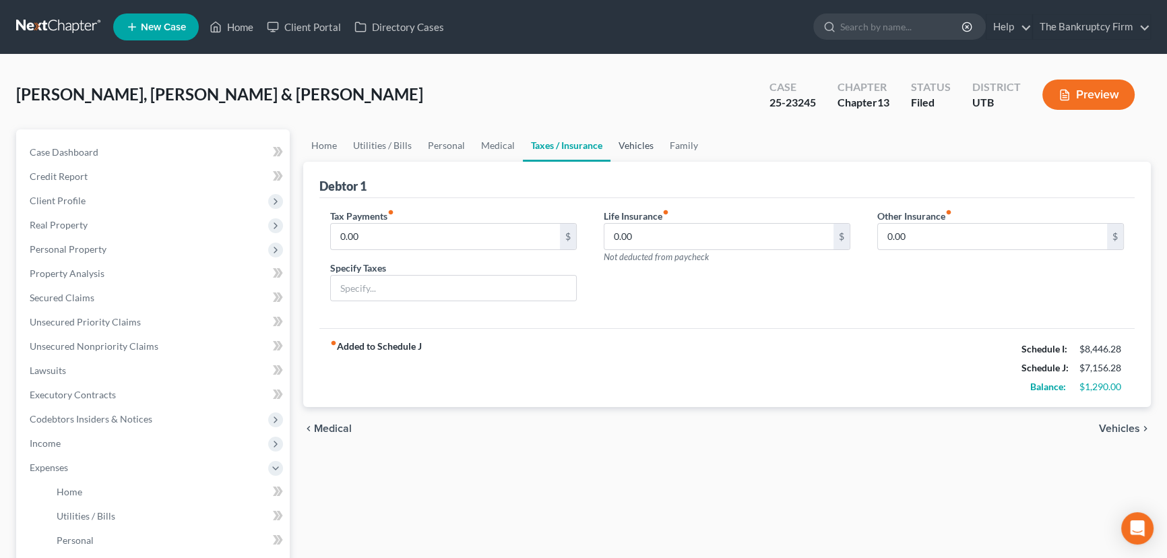
click at [628, 141] on link "Vehicles" at bounding box center [635, 145] width 51 height 32
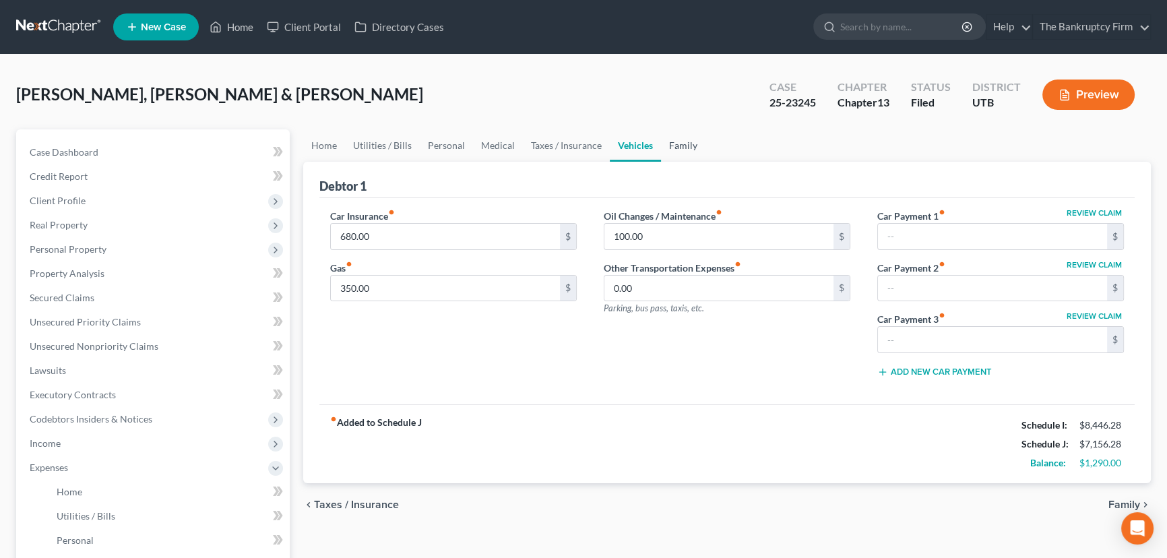
click at [695, 148] on link "Family" at bounding box center [683, 145] width 44 height 32
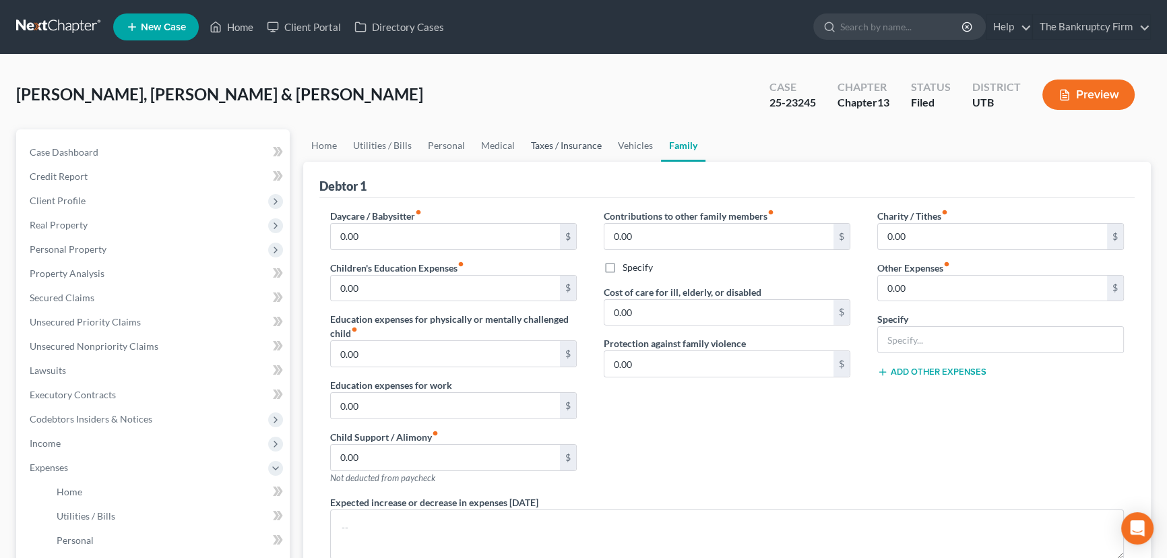
click at [540, 144] on link "Taxes / Insurance" at bounding box center [566, 145] width 87 height 32
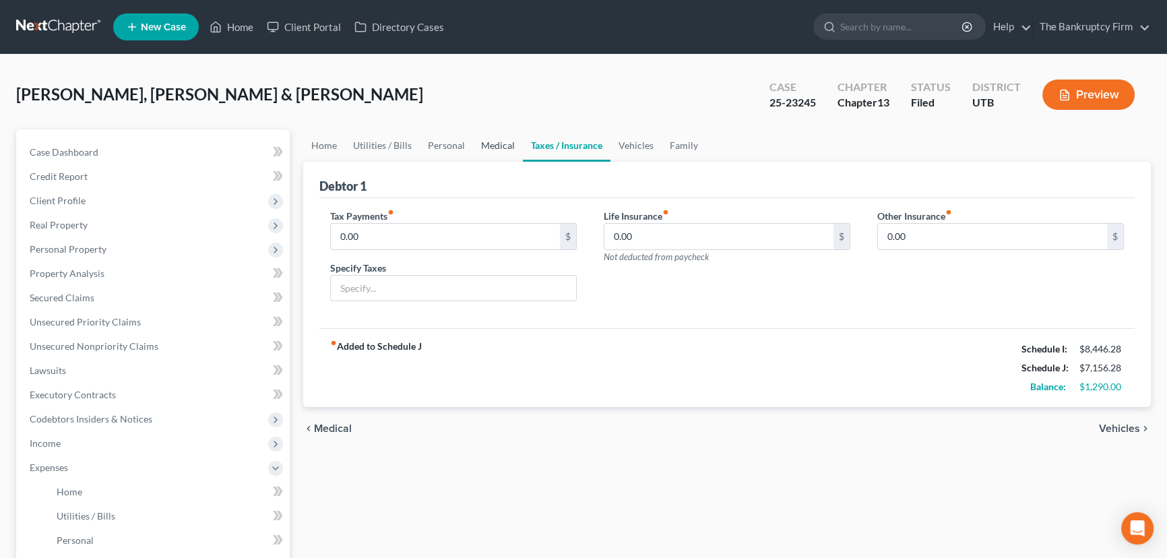
click at [488, 146] on link "Medical" at bounding box center [498, 145] width 50 height 32
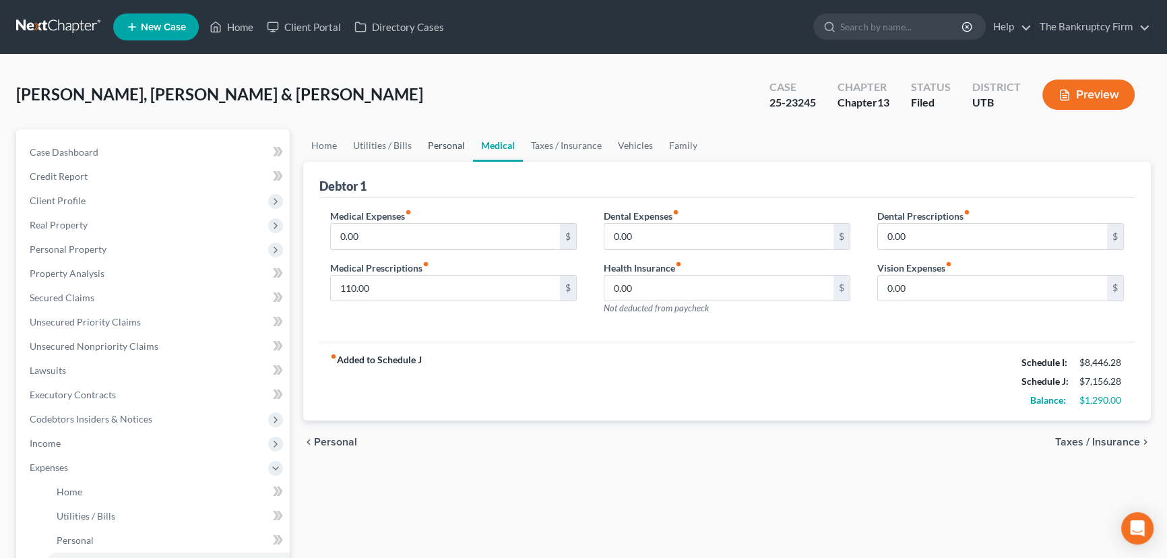
click at [436, 148] on link "Personal" at bounding box center [446, 145] width 53 height 32
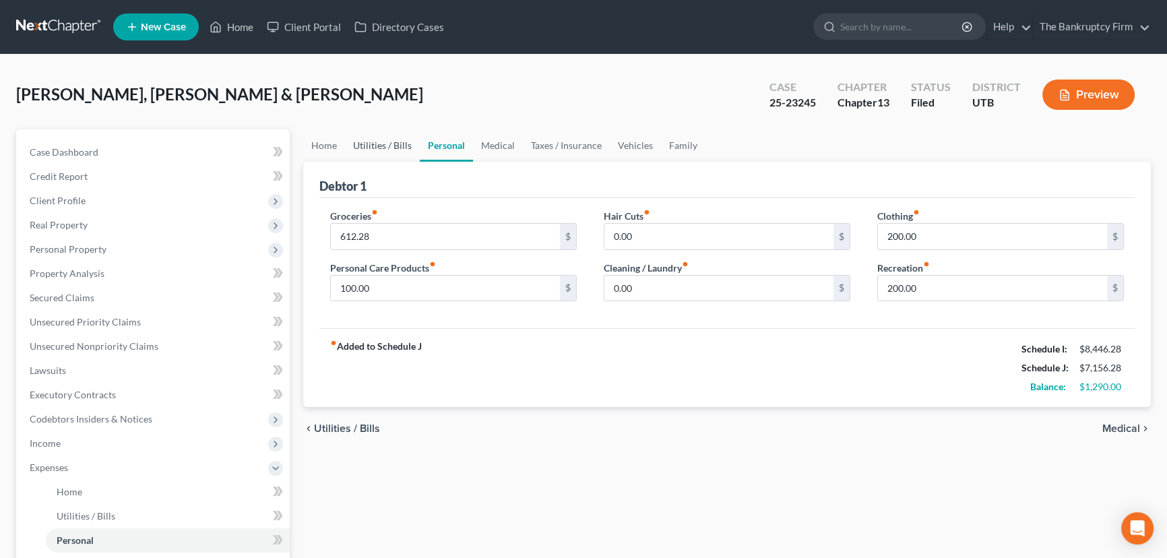
click at [383, 148] on link "Utilities / Bills" at bounding box center [382, 145] width 75 height 32
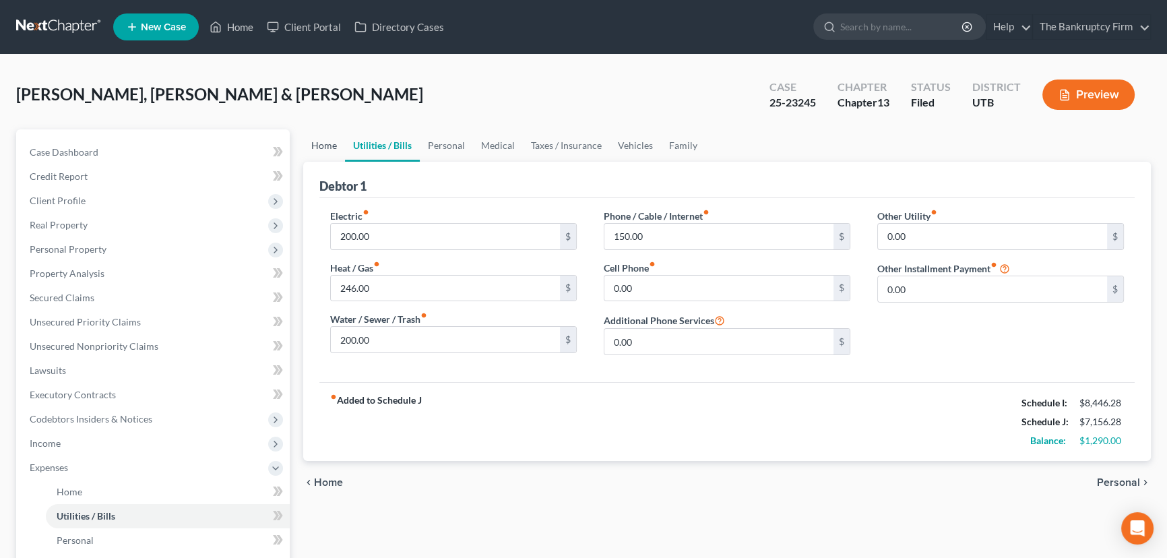
click at [331, 148] on link "Home" at bounding box center [324, 145] width 42 height 32
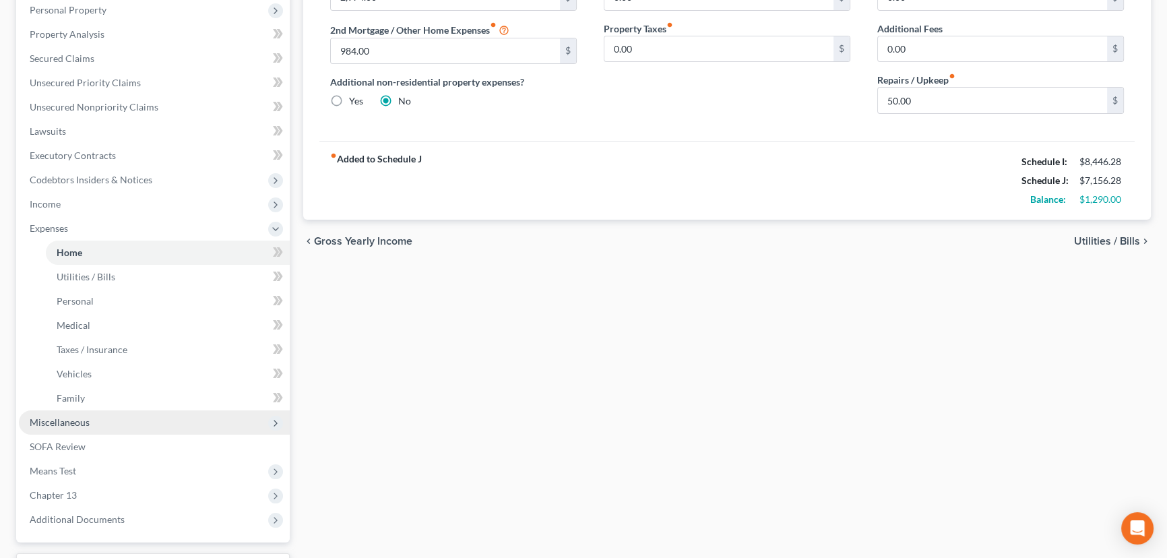
scroll to position [245, 0]
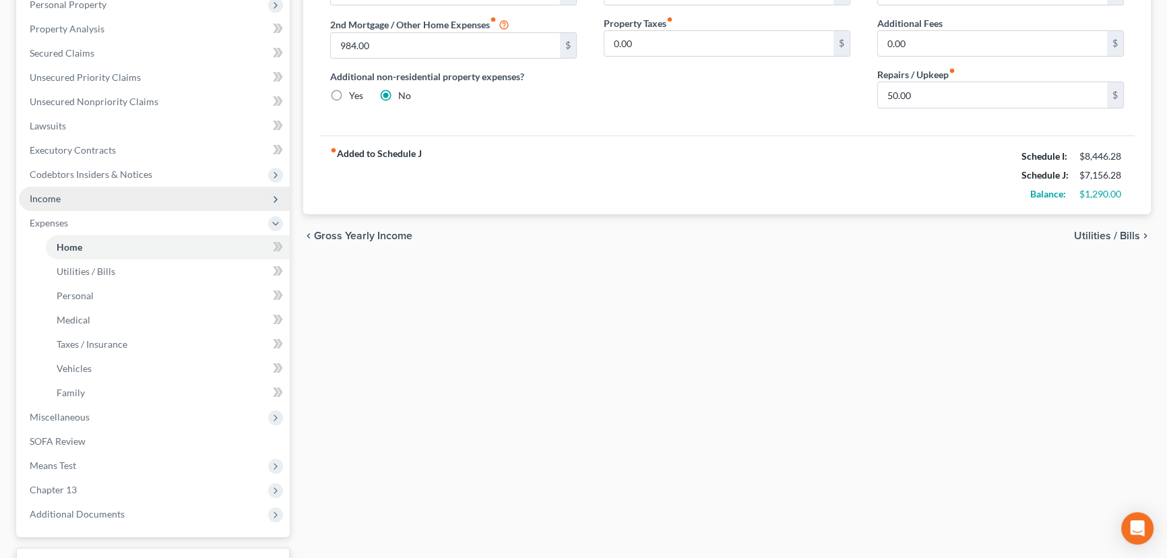
click at [46, 195] on span "Income" at bounding box center [45, 198] width 31 height 11
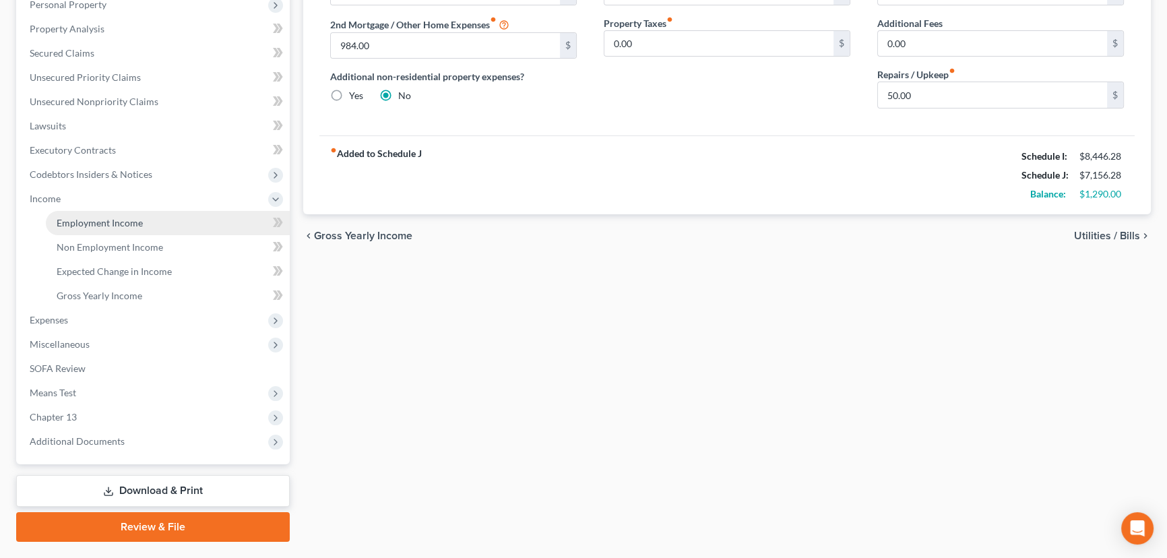
click at [80, 220] on span "Employment Income" at bounding box center [100, 222] width 86 height 11
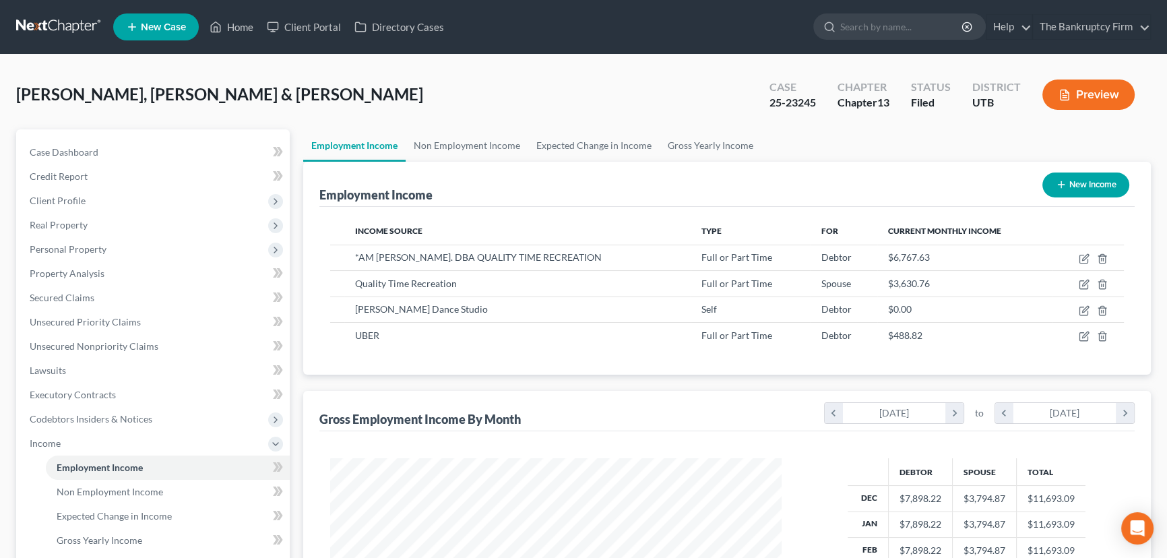
scroll to position [241, 478]
click at [46, 224] on span "Real Property" at bounding box center [59, 224] width 58 height 11
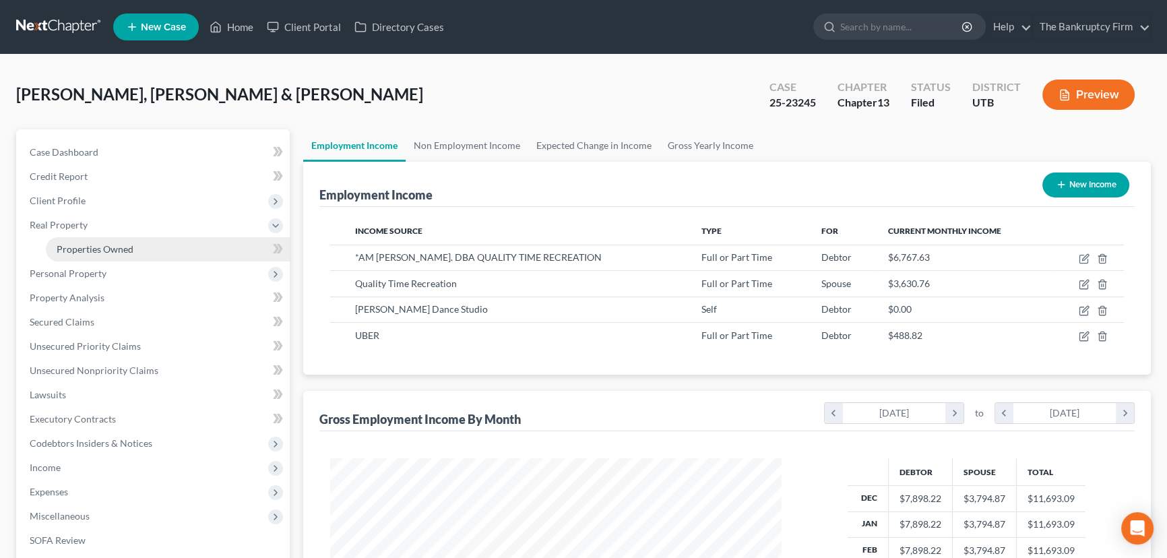
click at [99, 249] on span "Properties Owned" at bounding box center [95, 248] width 77 height 11
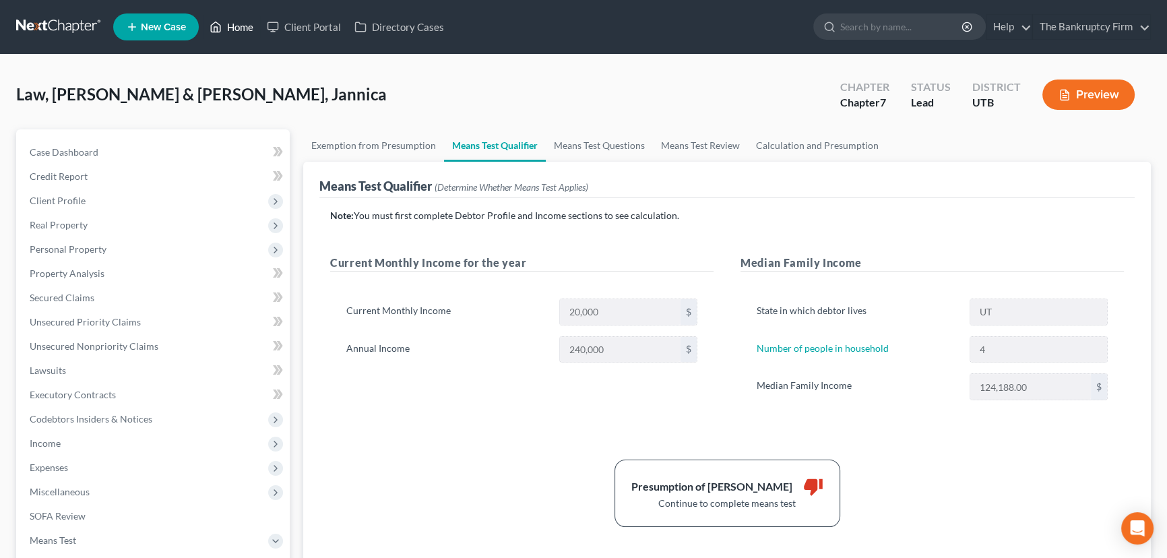
click at [243, 29] on link "Home" at bounding box center [231, 27] width 57 height 24
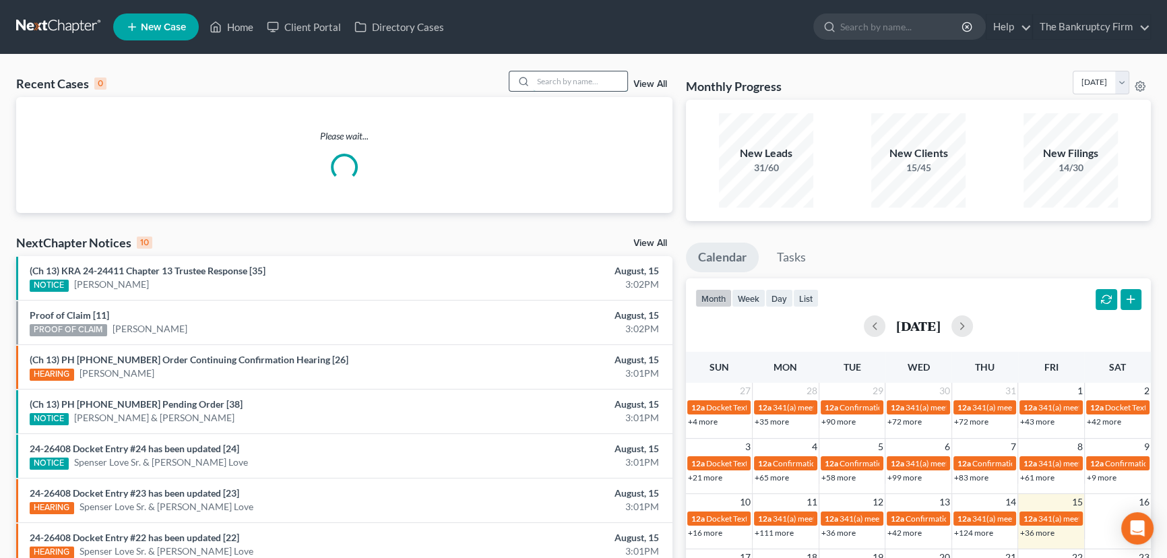
click at [558, 82] on input "search" at bounding box center [580, 81] width 94 height 20
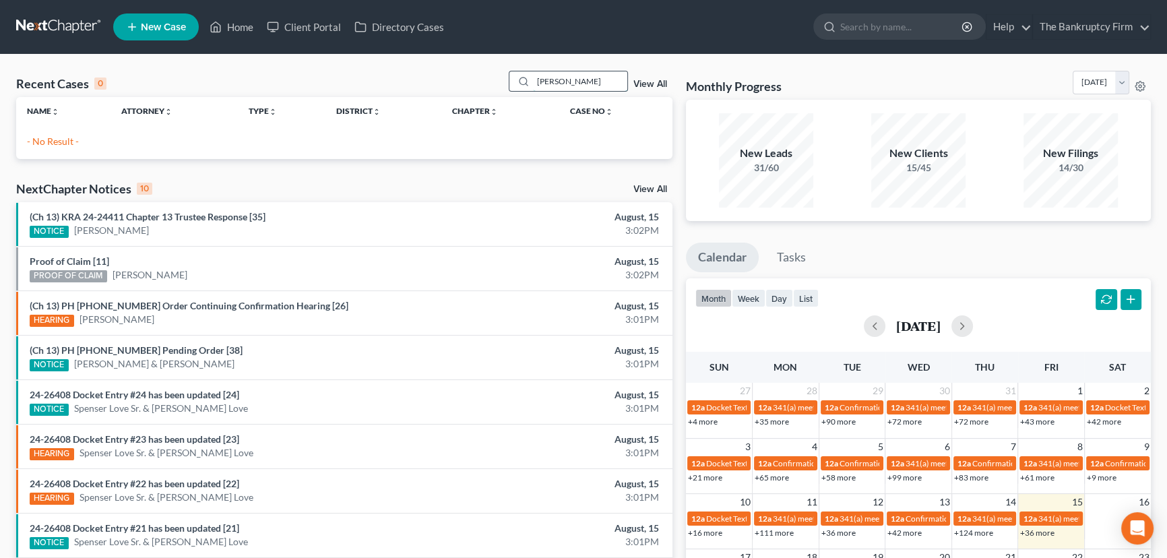
type input "J"
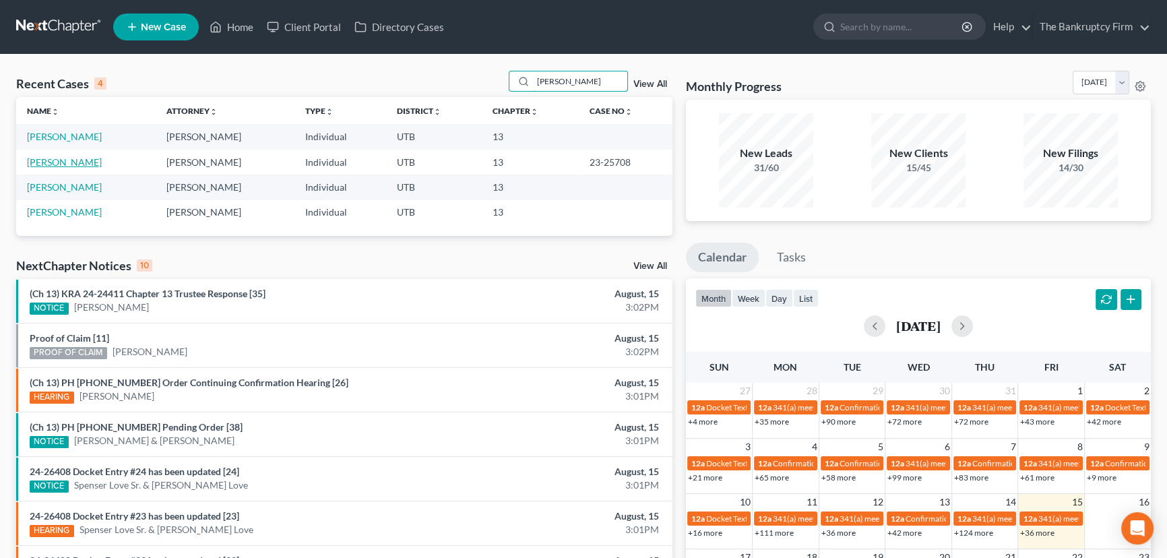
type input "[PERSON_NAME]"
click at [63, 161] on link "[PERSON_NAME]" at bounding box center [64, 161] width 75 height 11
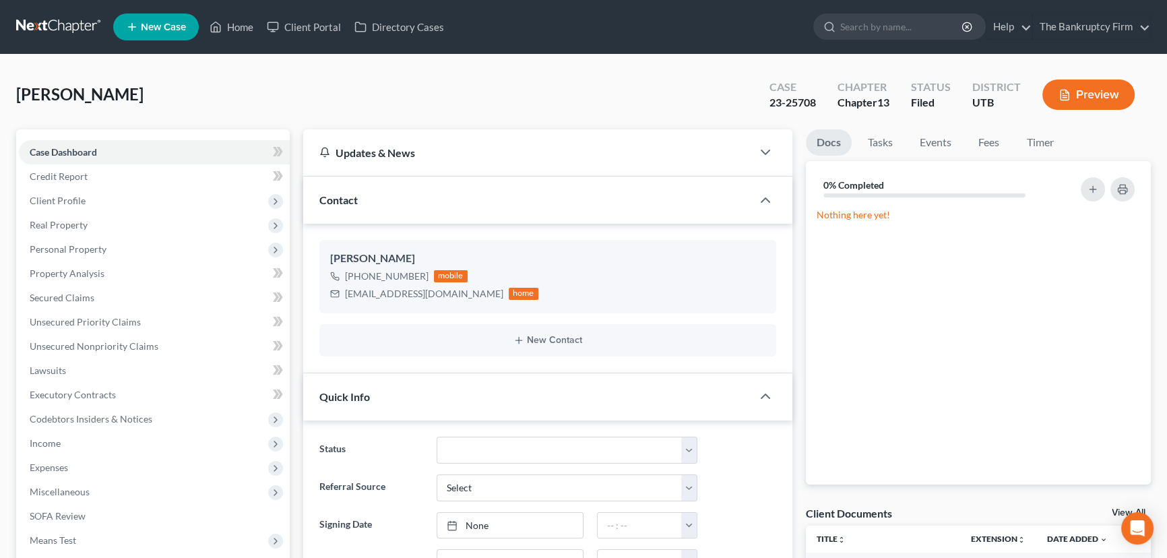
click at [1118, 512] on link "View All" at bounding box center [1128, 512] width 34 height 9
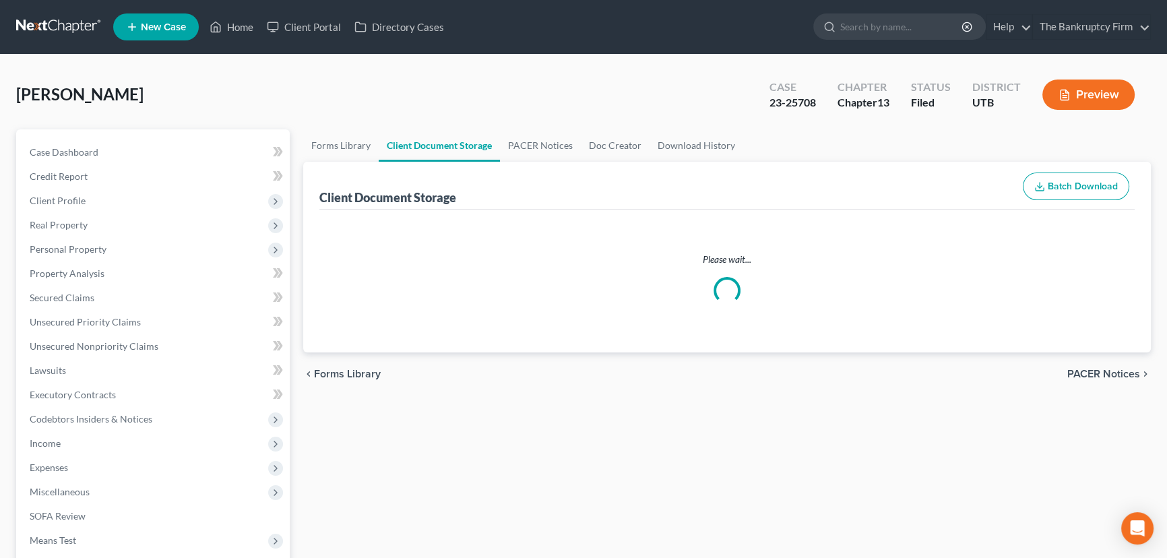
select select "30"
select select "53"
select select "26"
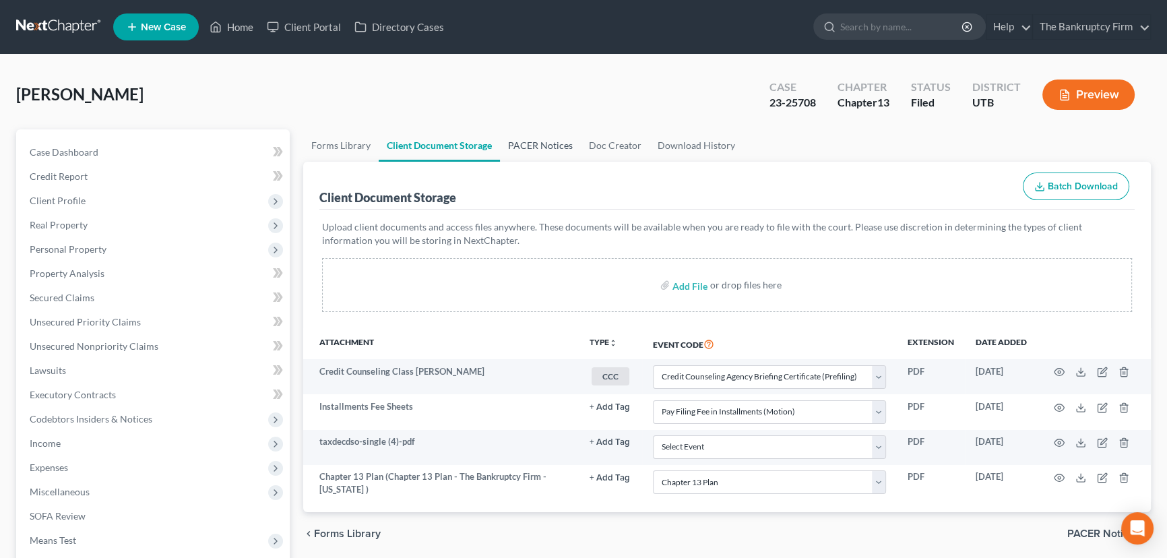
click at [539, 146] on link "PACER Notices" at bounding box center [540, 145] width 81 height 32
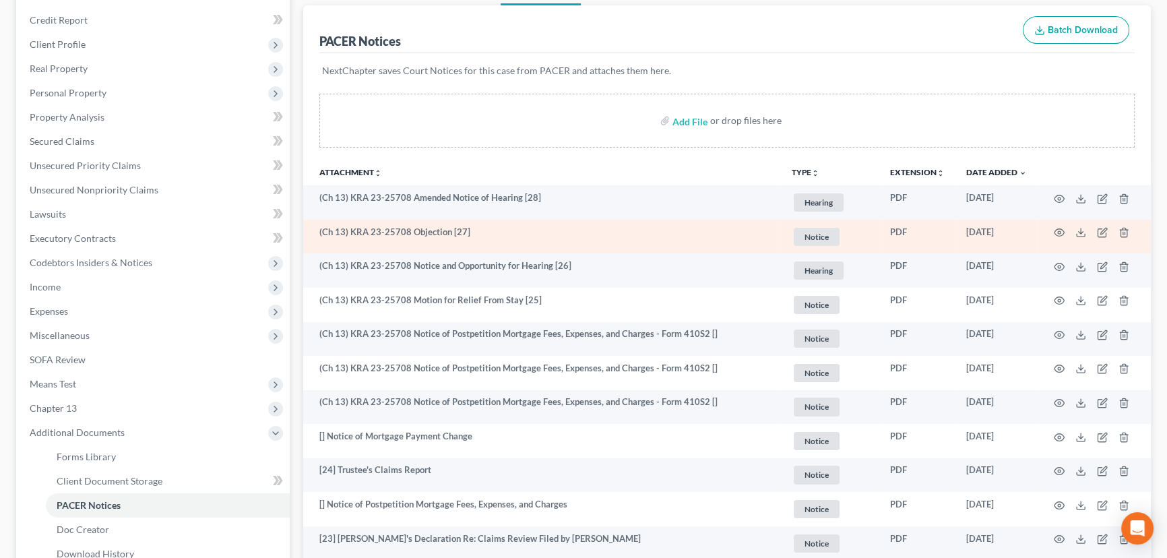
scroll to position [183, 0]
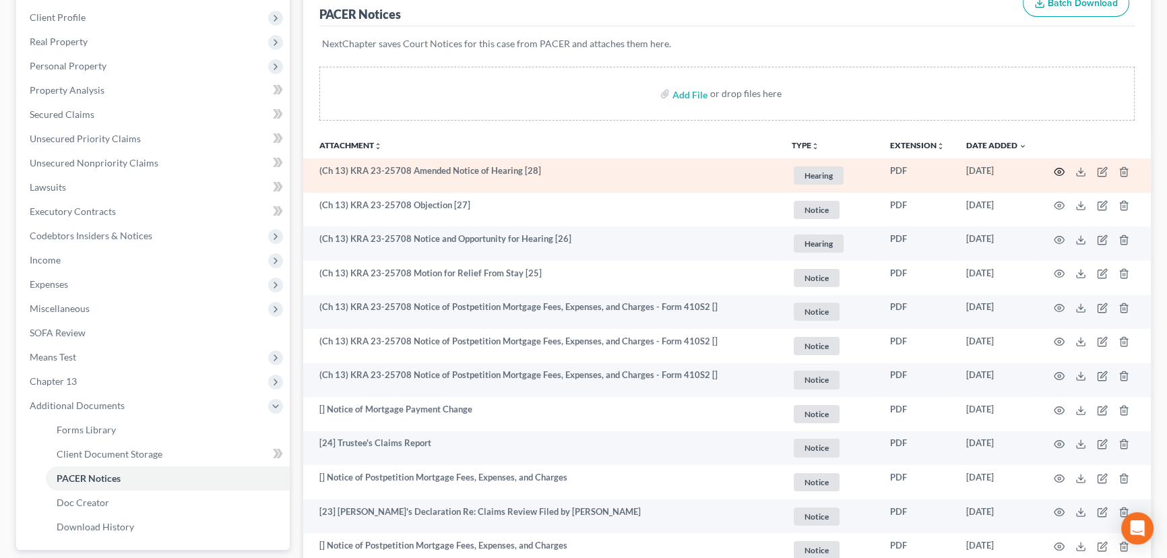
click at [1059, 168] on icon "button" at bounding box center [1059, 171] width 11 height 11
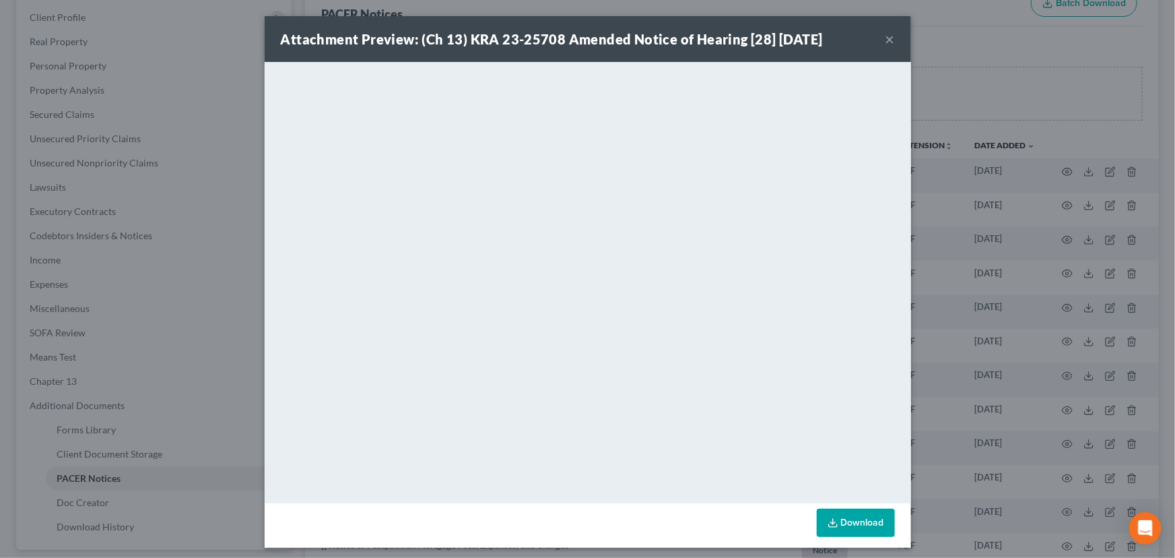
drag, startPoint x: 886, startPoint y: 38, endPoint x: 880, endPoint y: 63, distance: 26.5
click at [886, 37] on button "×" at bounding box center [890, 39] width 9 height 16
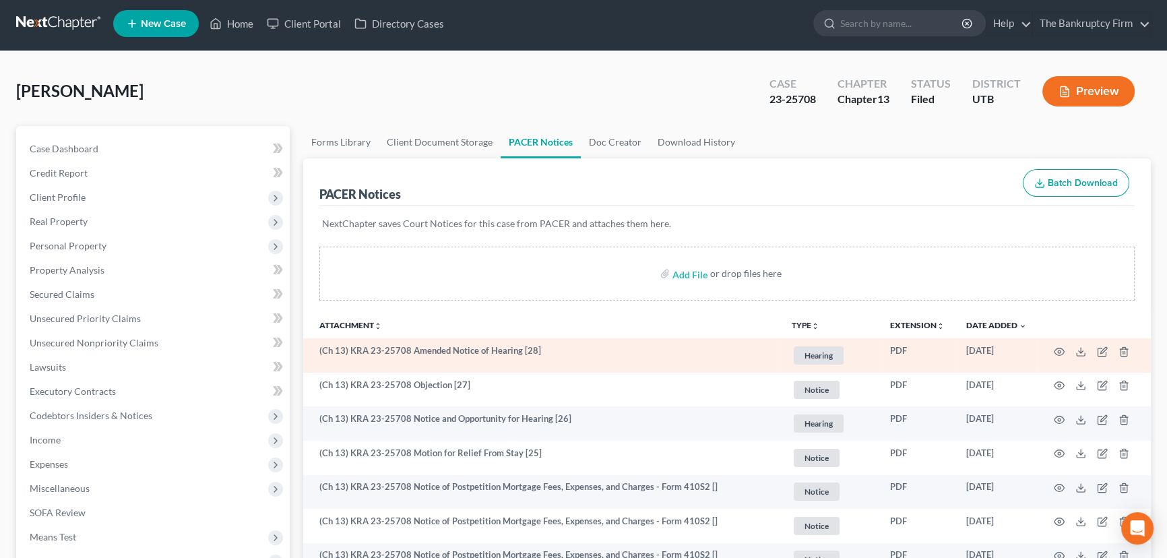
scroll to position [0, 0]
